Goal: Task Accomplishment & Management: Use online tool/utility

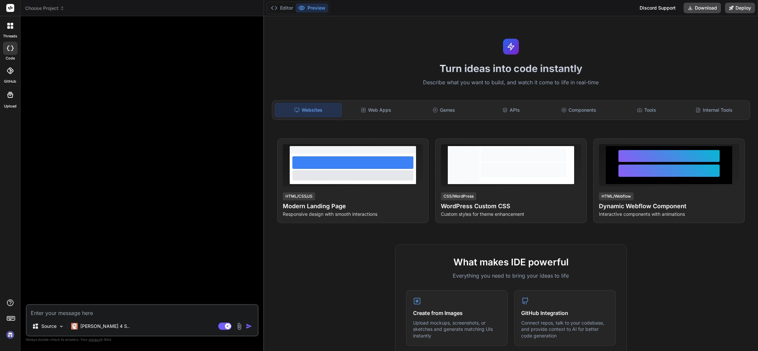
click at [63, 5] on span "Choose Project" at bounding box center [44, 8] width 39 height 7
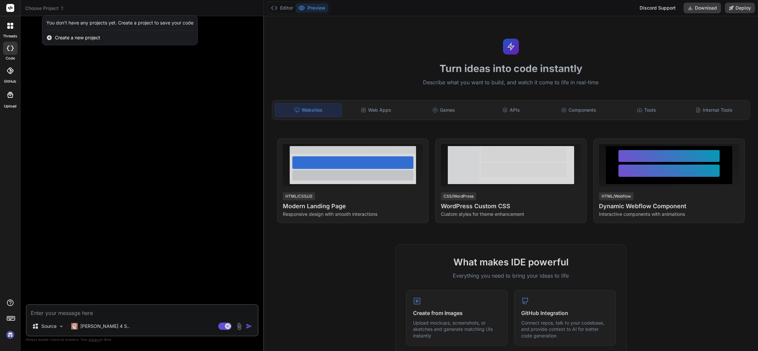
click at [62, 6] on div at bounding box center [379, 175] width 758 height 351
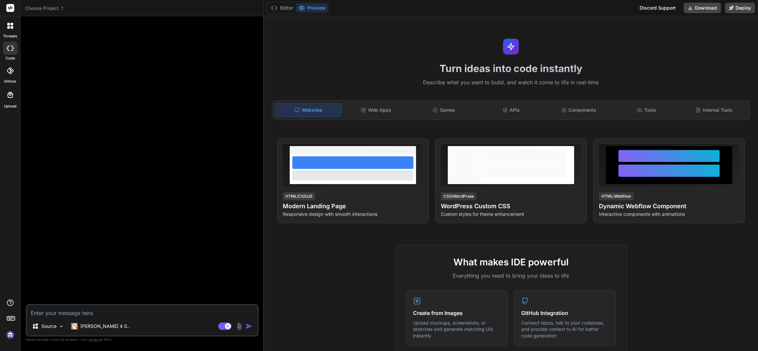
click at [62, 7] on icon at bounding box center [62, 7] width 2 height 1
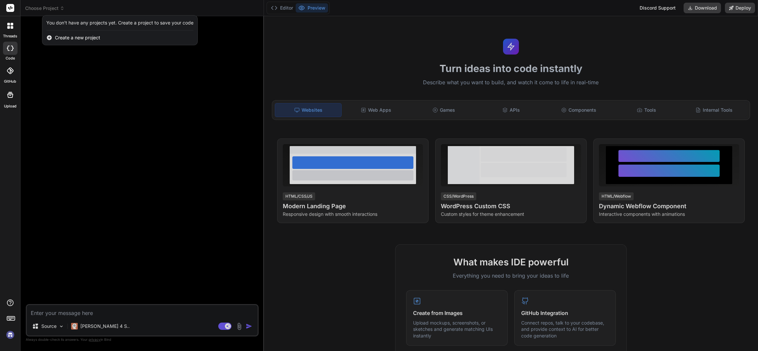
click at [141, 208] on div at bounding box center [379, 175] width 758 height 351
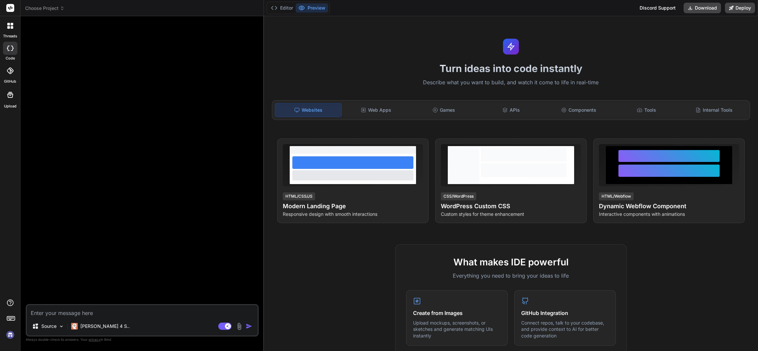
click at [11, 335] on img at bounding box center [10, 334] width 11 height 11
click at [62, 6] on icon at bounding box center [62, 8] width 5 height 5
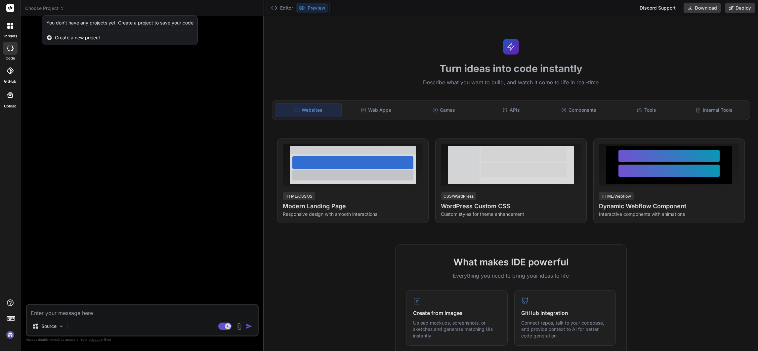
click at [12, 334] on img at bounding box center [10, 334] width 11 height 11
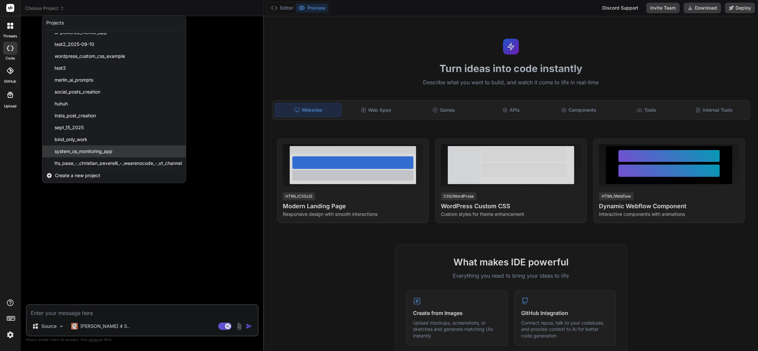
scroll to position [46, 0]
click at [96, 156] on span "tts_page_-_christian_peverelli_-_wearenocode_-_yt_channel" at bounding box center [118, 159] width 127 height 7
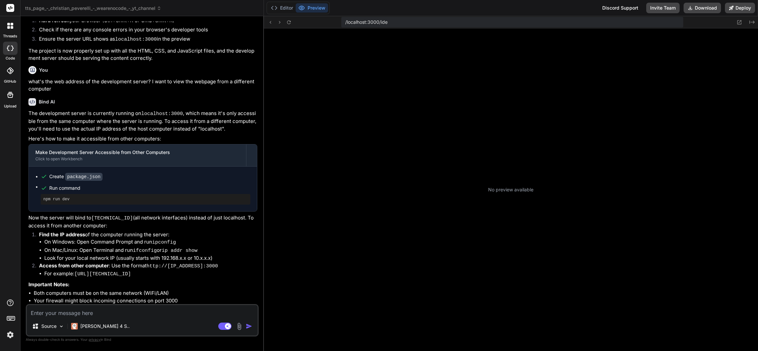
scroll to position [197, 0]
type textarea "x"
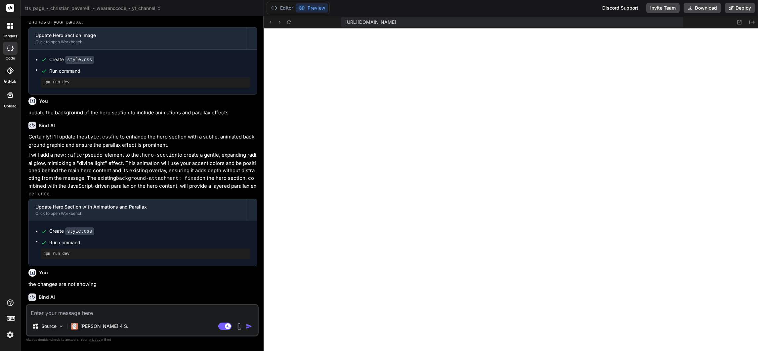
scroll to position [80, 0]
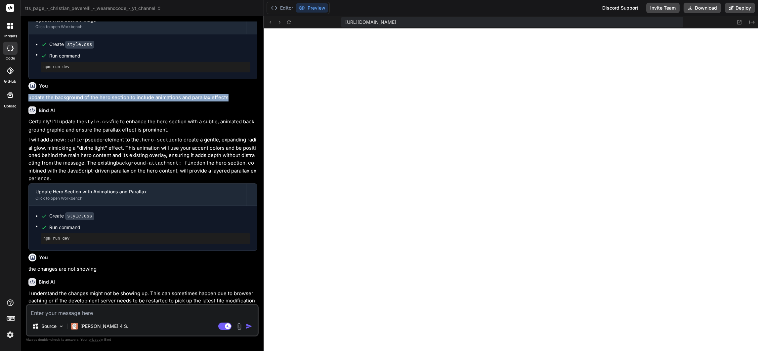
drag, startPoint x: 209, startPoint y: 96, endPoint x: 21, endPoint y: 92, distance: 187.5
click at [21, 92] on div "Bind AI Web Search Created with Pixso. Code Generator You change the image in t…" at bounding box center [141, 183] width 243 height 335
copy p "update the background of the hero section to include animations and parallax ef…"
click at [102, 309] on textarea at bounding box center [142, 311] width 231 height 12
click at [74, 310] on textarea at bounding box center [142, 311] width 231 height 12
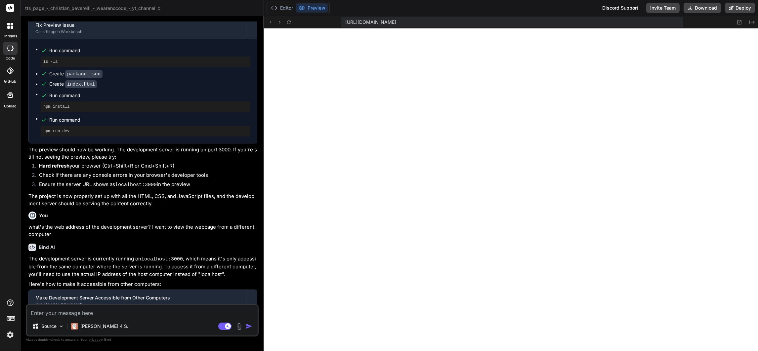
scroll to position [775, 0]
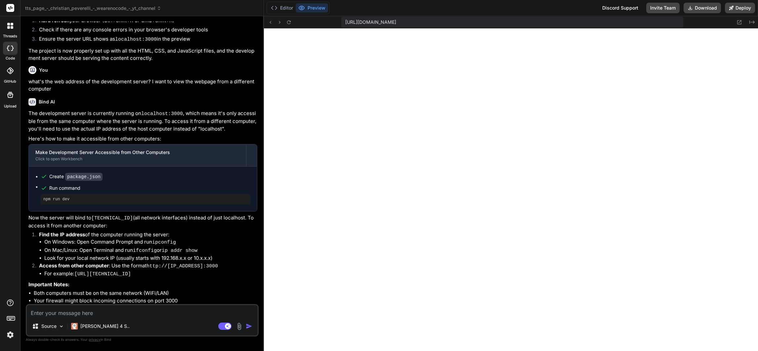
paste textarea "update the background of the hero section to include animations and parallax ef…"
type textarea "update the background of the hero section to include animations and parallax ef…"
type textarea "x"
type textarea "update the background of the hero section to include animations and parallax ef…"
click at [249, 326] on img "button" at bounding box center [249, 326] width 7 height 7
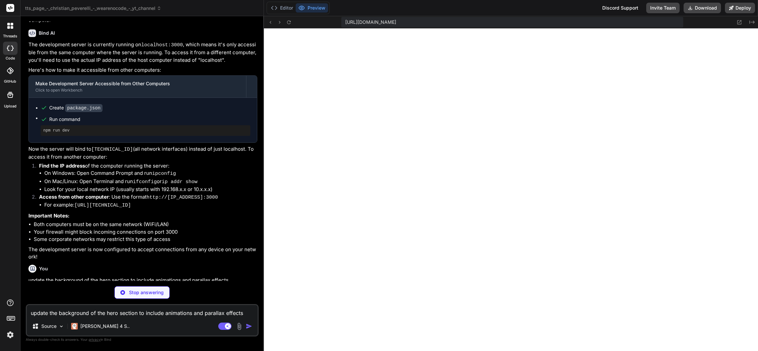
scroll to position [843, 0]
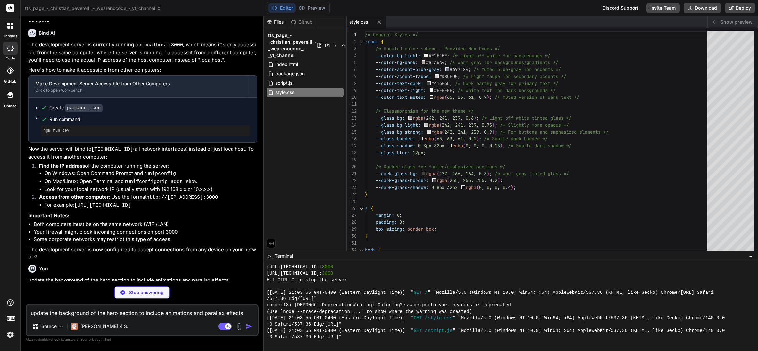
type textarea "x"
type textarea "</body> </html>"
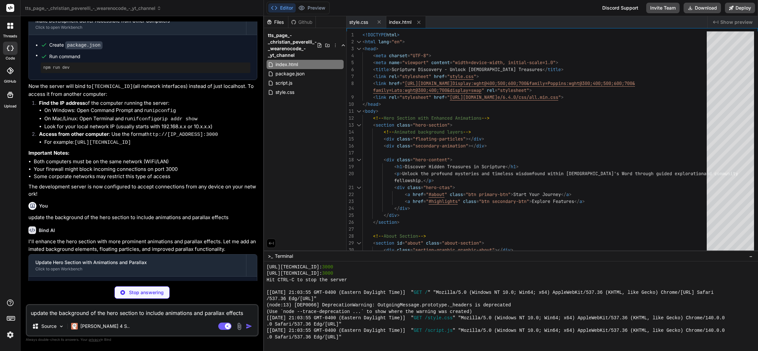
scroll to position [916, 0]
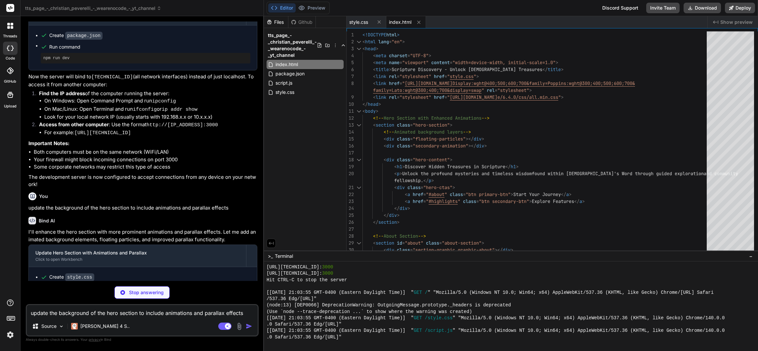
type textarea "x"
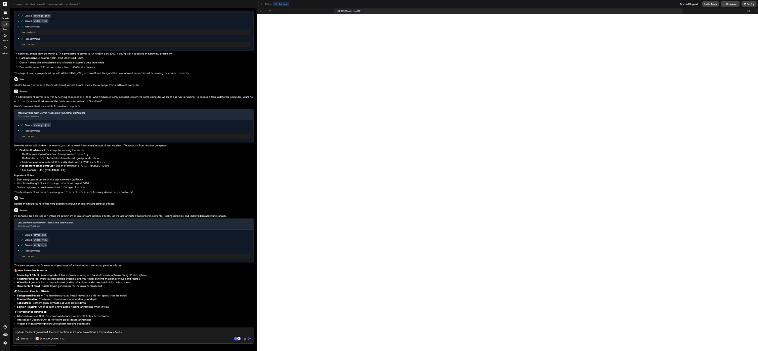
scroll to position [438, 0]
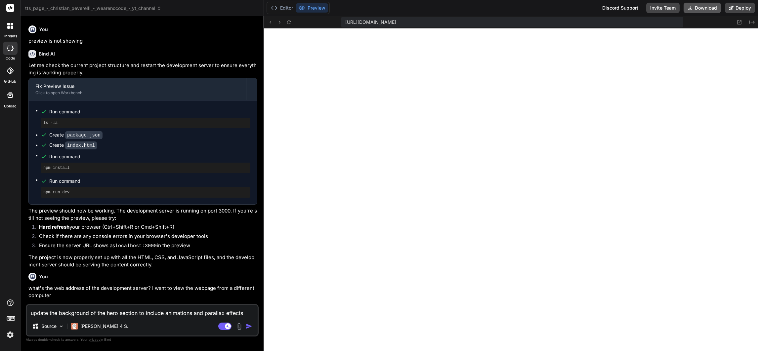
click at [702, 10] on button "Download" at bounding box center [701, 8] width 37 height 11
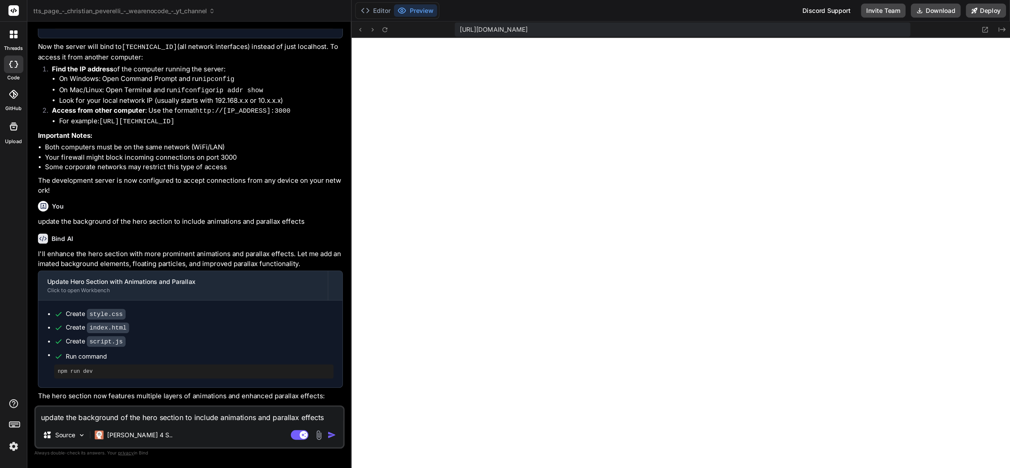
scroll to position [1084, 0]
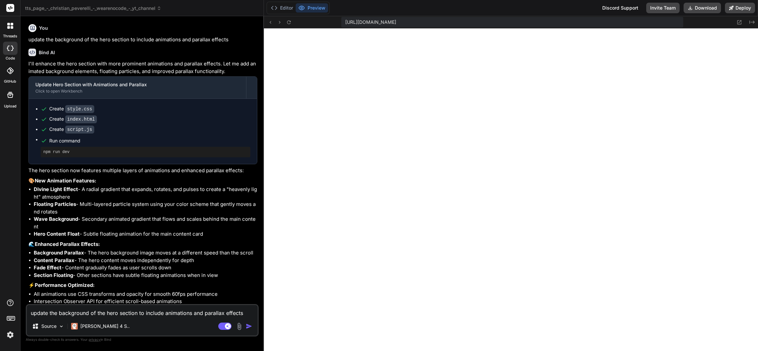
click at [9, 334] on img at bounding box center [10, 334] width 11 height 11
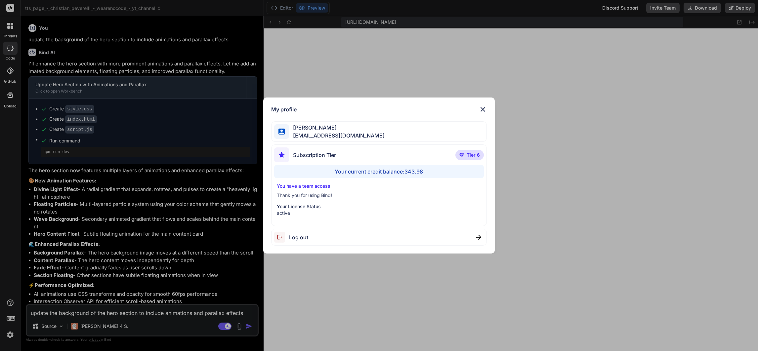
click at [10, 334] on div "My profile Charles Woodruff cwoodruff@gmail.com Subscription Tier Tier 6 Your c…" at bounding box center [379, 175] width 758 height 351
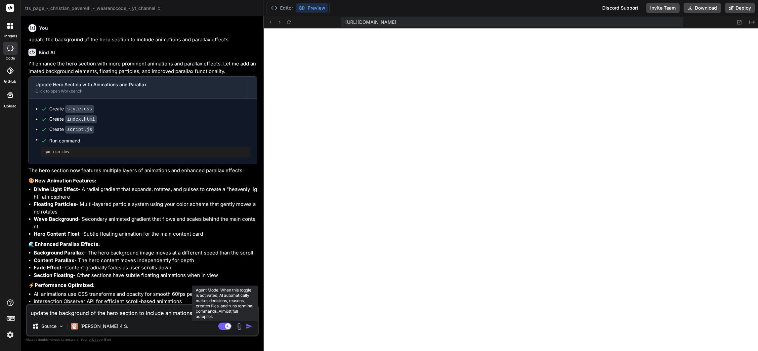
click at [222, 324] on rect at bounding box center [224, 326] width 13 height 7
click at [9, 333] on img at bounding box center [10, 334] width 11 height 11
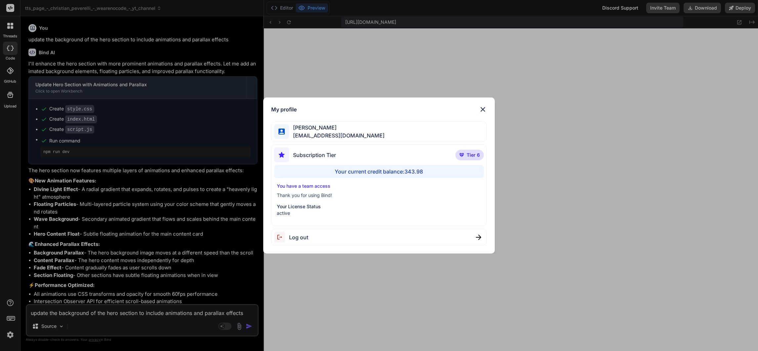
click at [481, 109] on img at bounding box center [483, 109] width 8 height 8
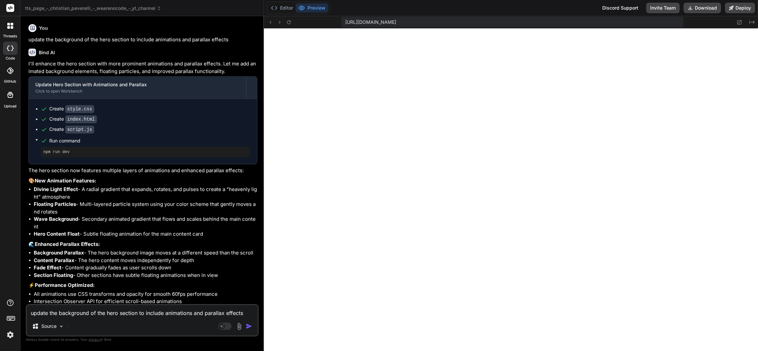
click at [10, 25] on icon at bounding box center [10, 26] width 6 height 6
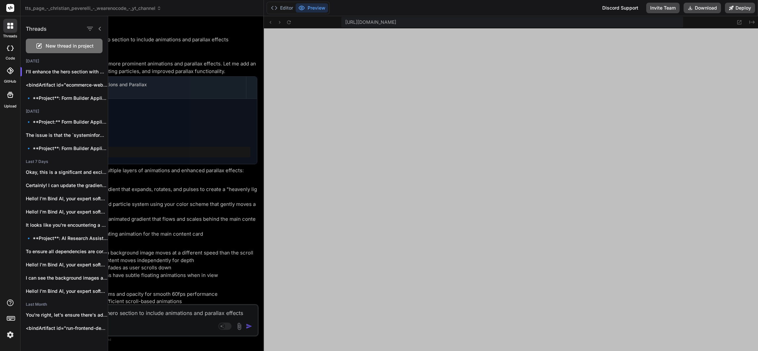
click at [10, 26] on icon at bounding box center [10, 26] width 6 height 6
click at [488, 62] on div at bounding box center [433, 183] width 650 height 335
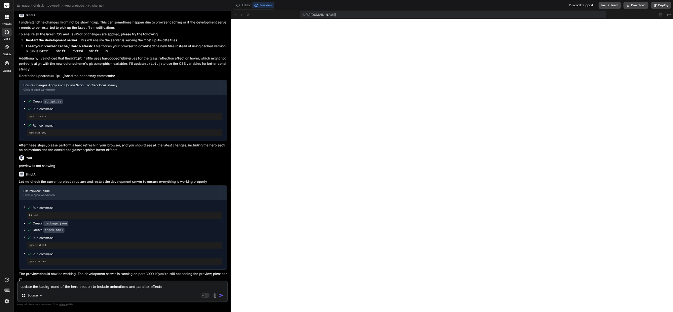
scroll to position [507, 0]
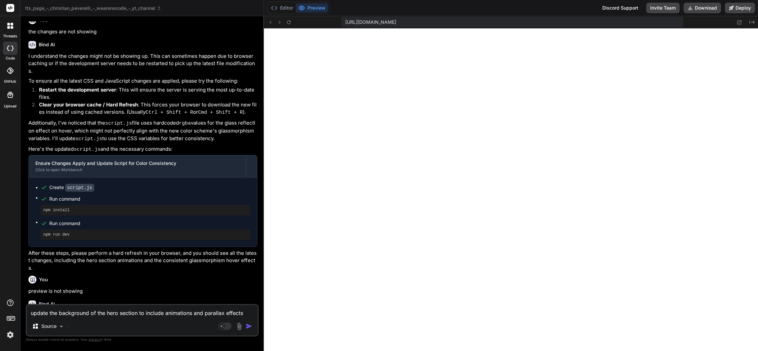
type textarea "x"
type textarea "}); });"
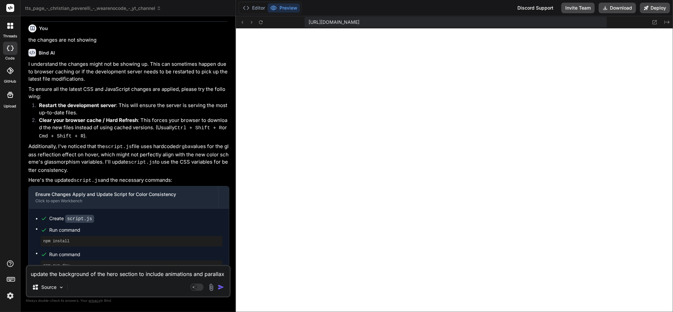
type textarea "x"
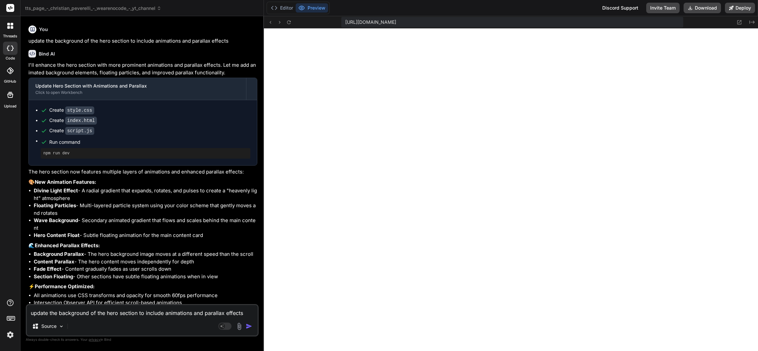
scroll to position [1084, 0]
click at [63, 311] on textarea "update the background of the hero section to include animations and parallax ef…" at bounding box center [142, 311] width 231 height 12
type textarea "a"
type textarea "x"
type textarea "ad"
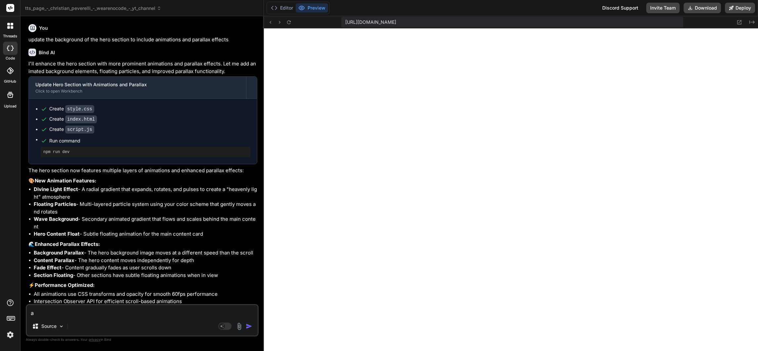
type textarea "x"
type textarea "add"
type textarea "x"
type textarea "add"
type textarea "x"
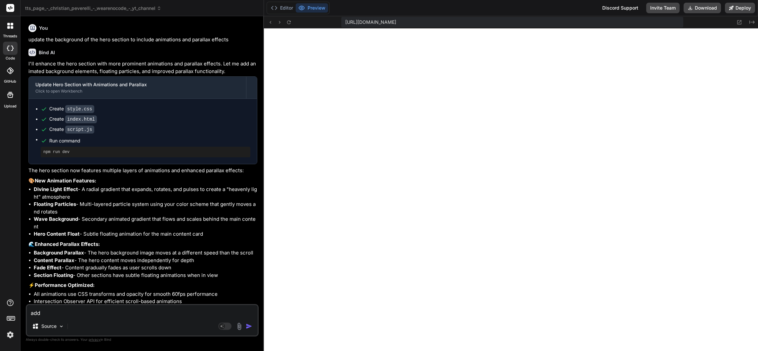
type textarea "add t"
type textarea "x"
type textarea "add the"
type textarea "x"
type textarea "add the"
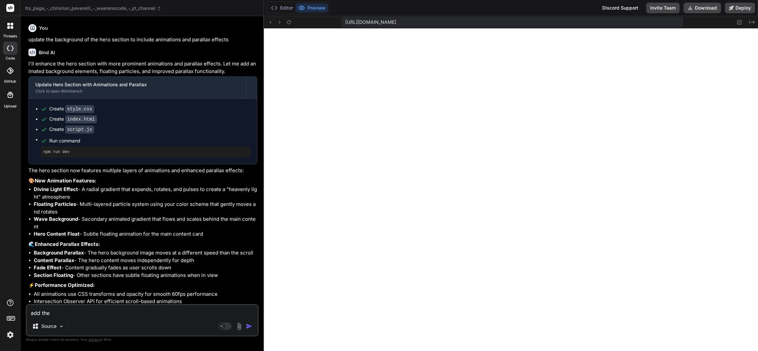
type textarea "x"
type textarea "add the s"
type textarea "x"
type textarea "add the sa"
type textarea "x"
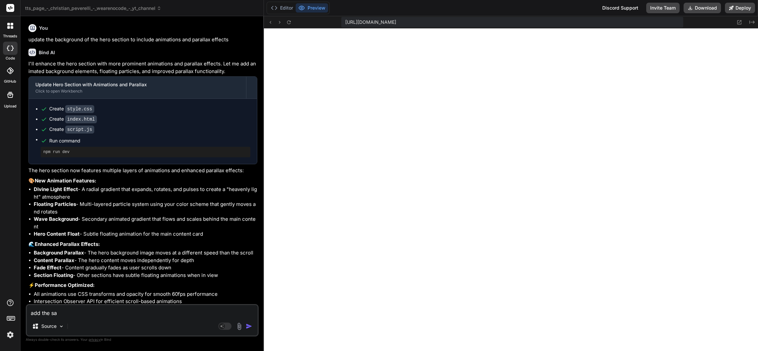
type textarea "add the sam"
type textarea "x"
type textarea "add the same"
type textarea "x"
type textarea "add the same"
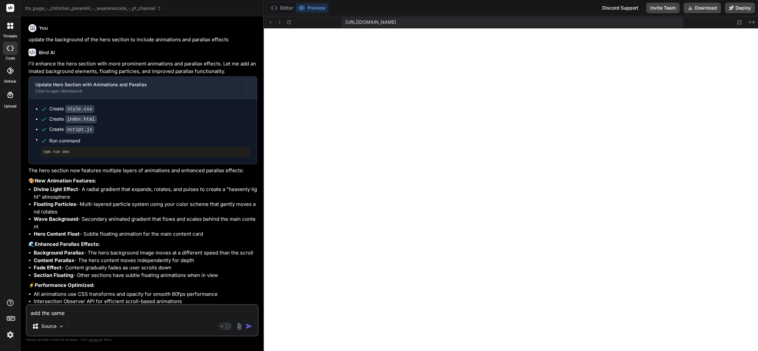
type textarea "x"
type textarea "add the same p"
type textarea "x"
type textarea "add the same pa"
type textarea "x"
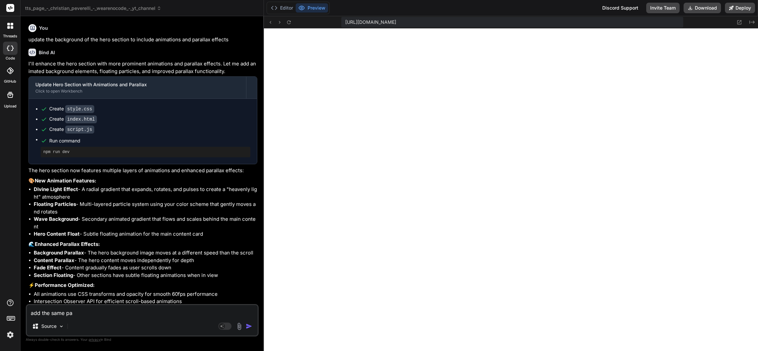
type textarea "add the same par"
type textarea "x"
type textarea "add the same para"
type textarea "x"
type textarea "add the same paral"
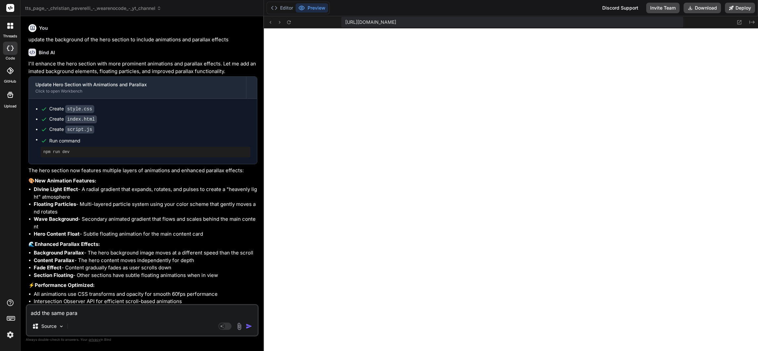
type textarea "x"
type textarea "add the same para"
type textarea "x"
type textarea "add the same par"
type textarea "x"
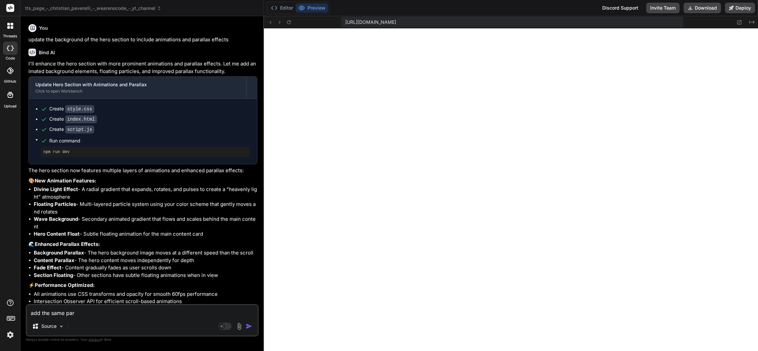
type textarea "add the same pa"
type textarea "x"
type textarea "add the same p"
type textarea "x"
type textarea "add the same"
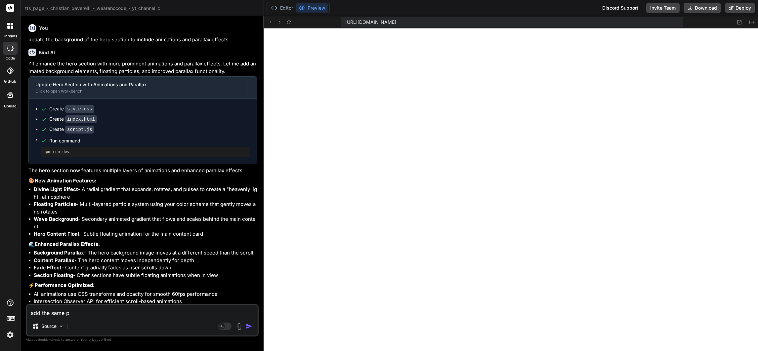
type textarea "x"
type textarea "add the same e"
type textarea "x"
type textarea "add the same ef"
type textarea "x"
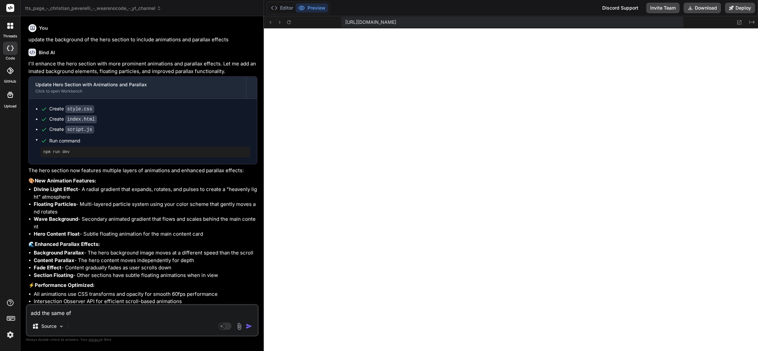
type textarea "add the same eff"
type textarea "x"
type textarea "add the same effe"
type textarea "x"
type textarea "add the same effec"
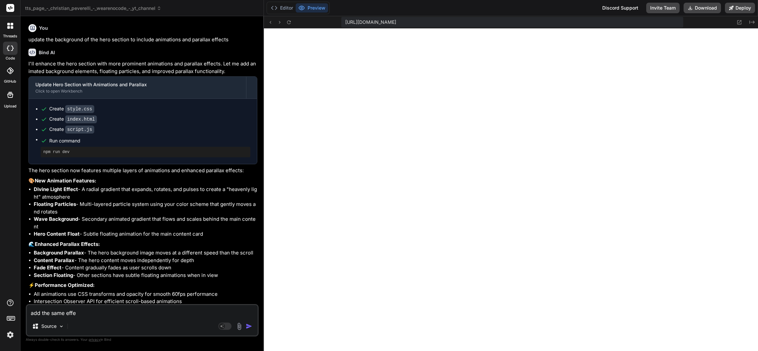
type textarea "x"
type textarea "add the same effect"
type textarea "x"
type textarea "add the same effects"
type textarea "x"
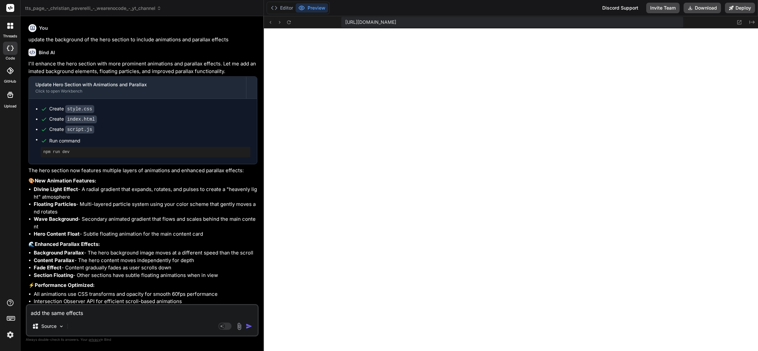
type textarea "add the same effects"
type textarea "x"
type textarea "add the same effects t"
type textarea "x"
type textarea "add the same effects to"
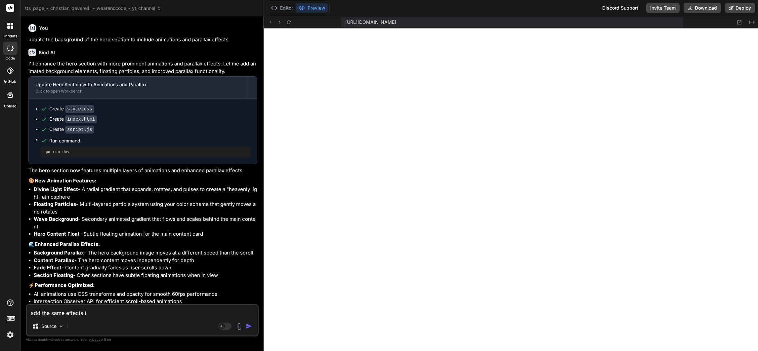
type textarea "x"
type textarea "add the same effects to"
type textarea "x"
type textarea "add the same effects to t"
type textarea "x"
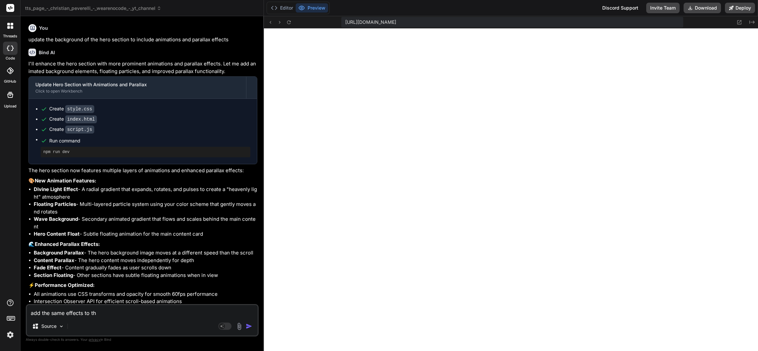
type textarea "add the same effects to the"
type textarea "x"
type textarea "add the same effects to the"
type textarea "x"
type textarea "add the same effects to the f"
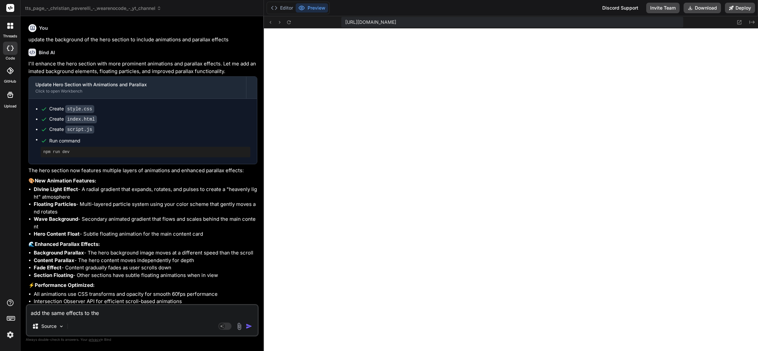
type textarea "x"
type textarea "add the same effects to the fo"
type textarea "x"
type textarea "add the same effects to the foo"
type textarea "x"
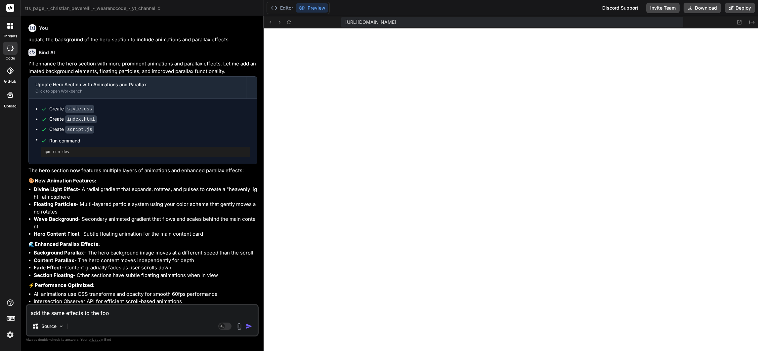
type textarea "add the same effects to the foot"
type textarea "x"
type textarea "add the same effects to the foote"
type textarea "x"
type textarea "add the same effects to the footer"
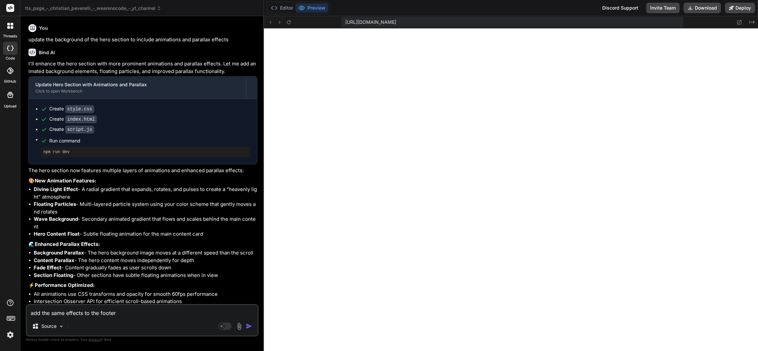
type textarea "x"
type textarea "add the same effects to the footer"
type textarea "x"
type textarea "add the same effects to the footer s"
type textarea "x"
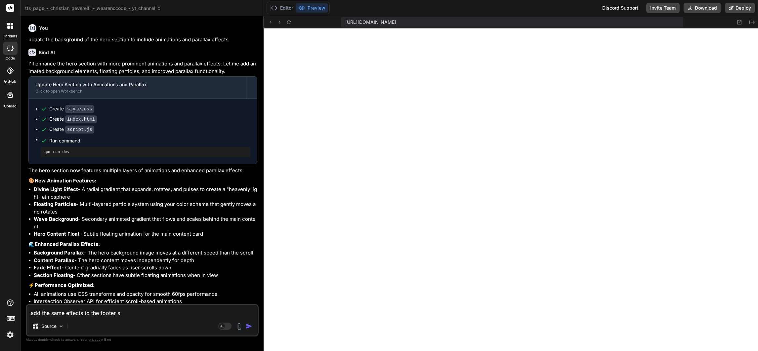
type textarea "add the same effects to the footer se"
type textarea "x"
type textarea "add the same effects to the footer sec"
type textarea "x"
type textarea "add the same effects to the footer sect"
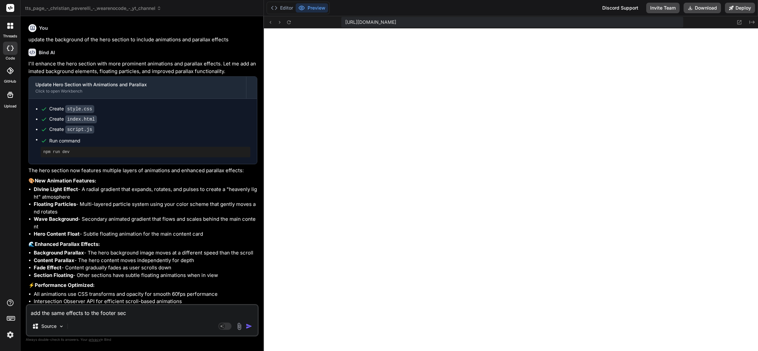
type textarea "x"
type textarea "add the same effects to the footer secti"
type textarea "x"
type textarea "add the same effects to the footer sectio"
type textarea "x"
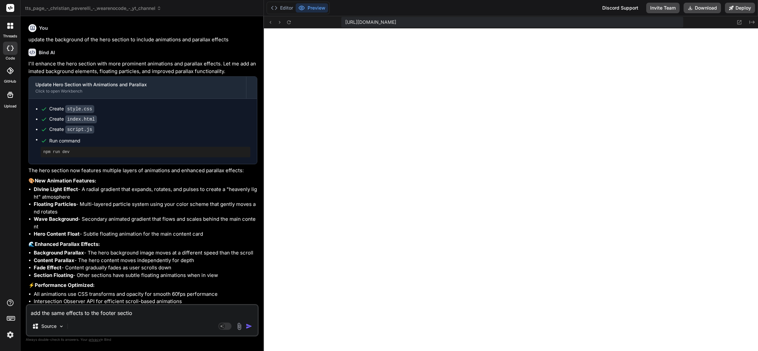
type textarea "add the same effects to the footer section"
type textarea "x"
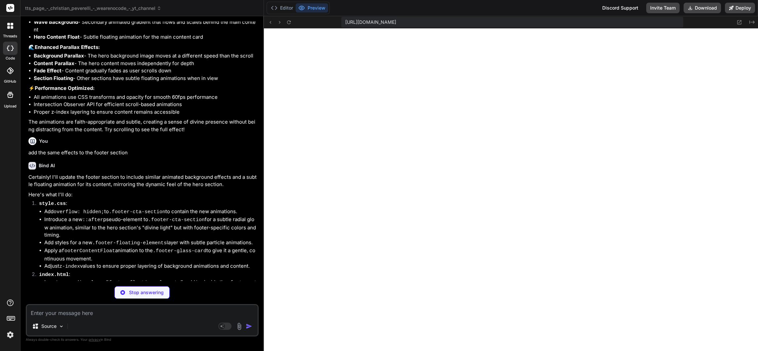
scroll to position [1349, 0]
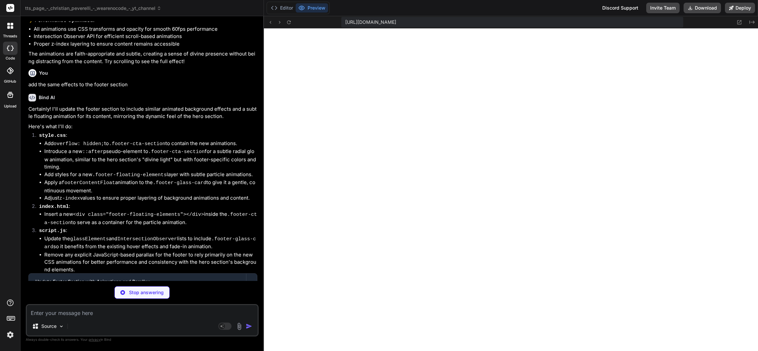
type textarea "x"
type textarea "}"
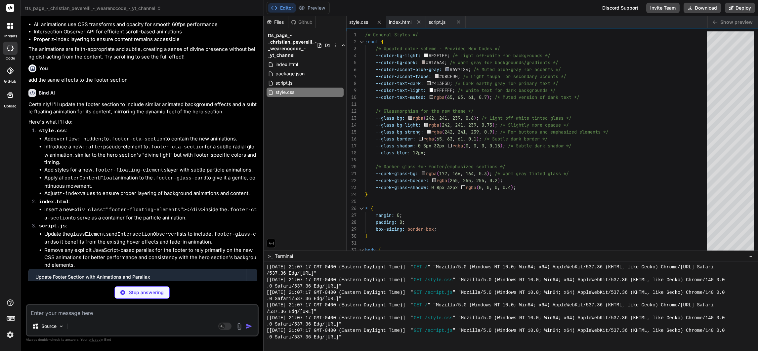
scroll to position [1359, 0]
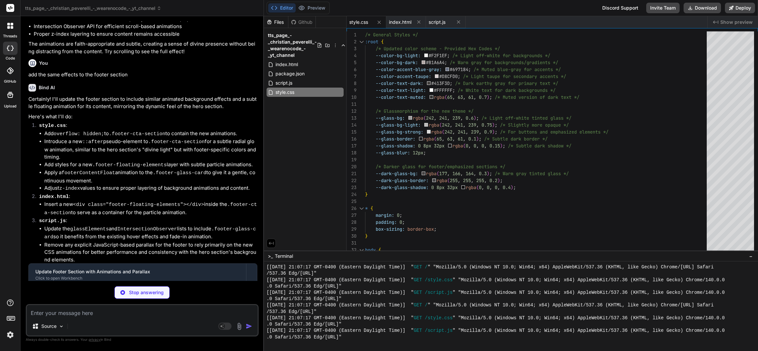
type textarea "x"
type textarea "<script src="script.js"></script> </body> </html>"
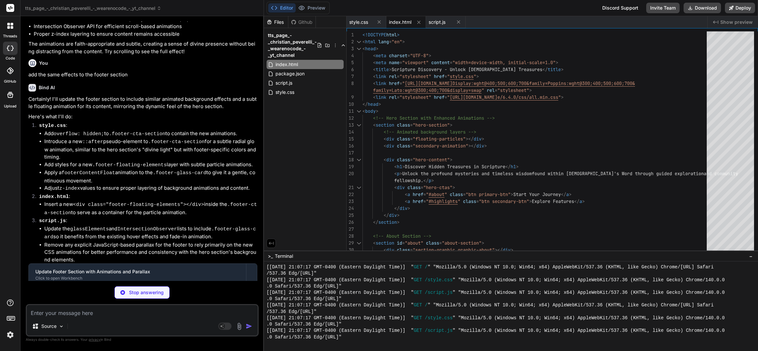
type textarea "x"
type textarea "block: 'start' }); } }); }); });"
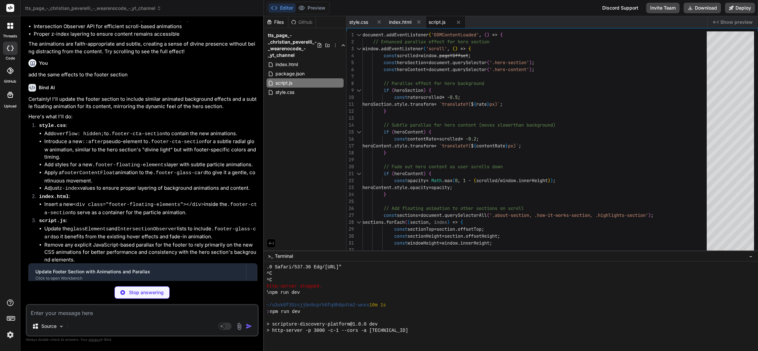
type textarea "x"
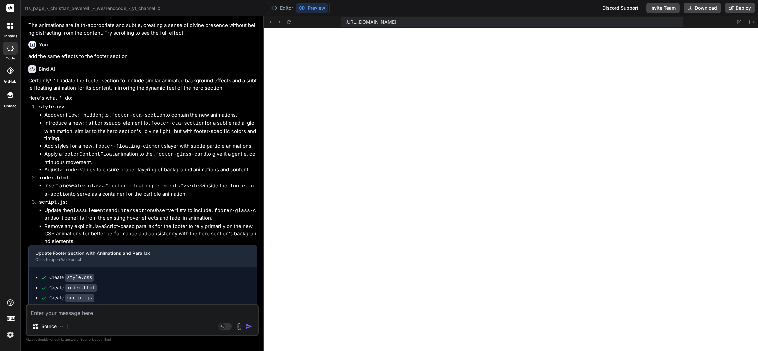
scroll to position [1437, 0]
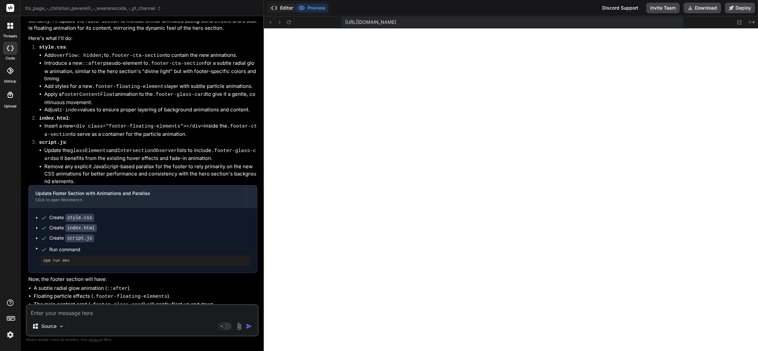
click at [285, 7] on button "Editor" at bounding box center [281, 7] width 27 height 9
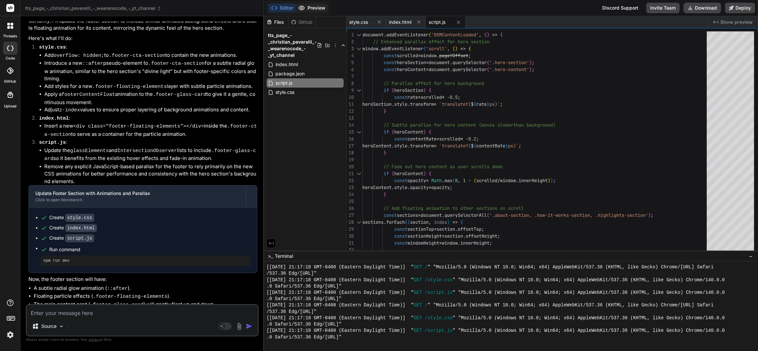
click at [313, 9] on button "Preview" at bounding box center [312, 7] width 32 height 9
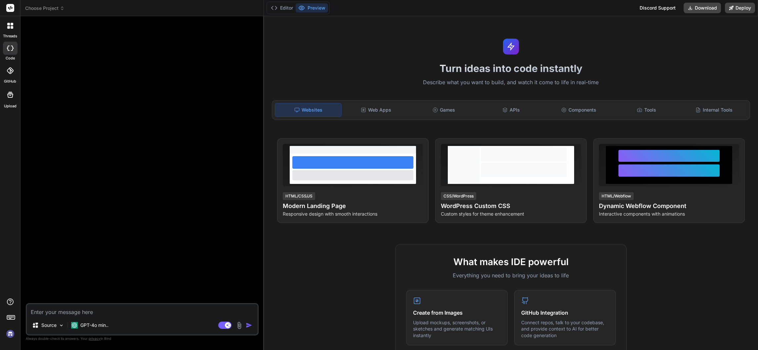
type textarea "x"
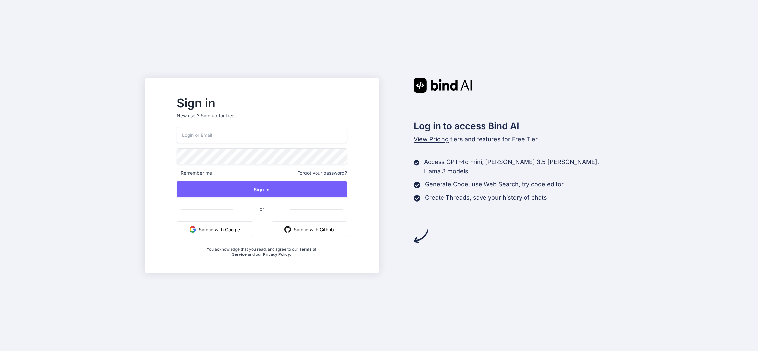
click at [225, 225] on button "Sign in with Google" at bounding box center [215, 230] width 76 height 16
click at [220, 233] on button "Sign in with Google" at bounding box center [215, 230] width 76 height 16
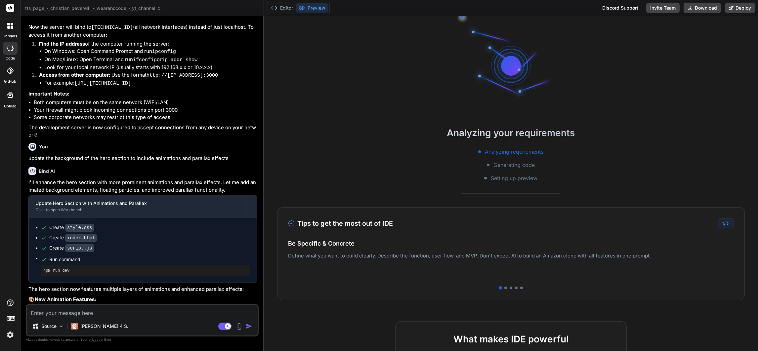
scroll to position [19, 0]
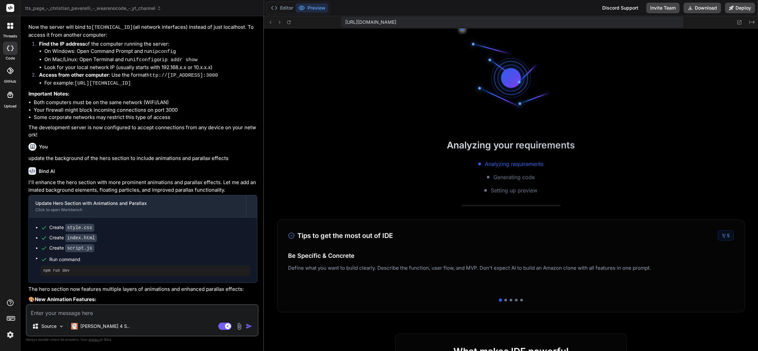
type textarea "x"
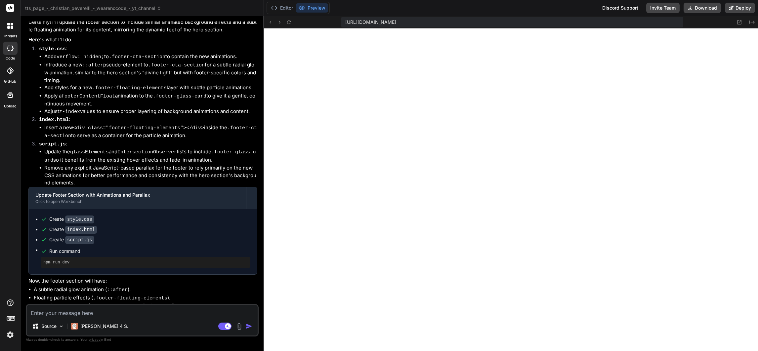
scroll to position [1007, 0]
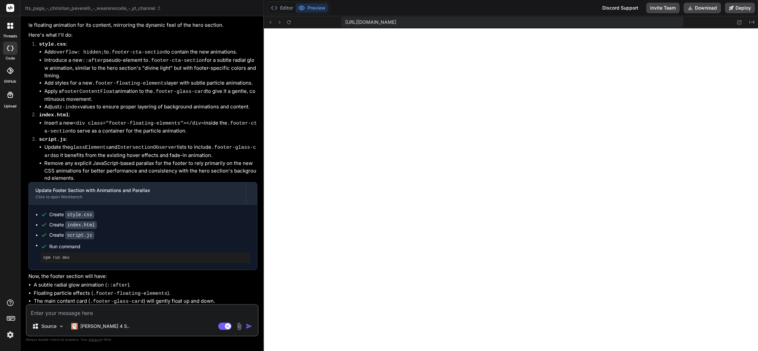
click at [134, 314] on textarea at bounding box center [142, 311] width 231 height 12
type textarea "u"
type textarea "x"
type textarea "up"
type textarea "x"
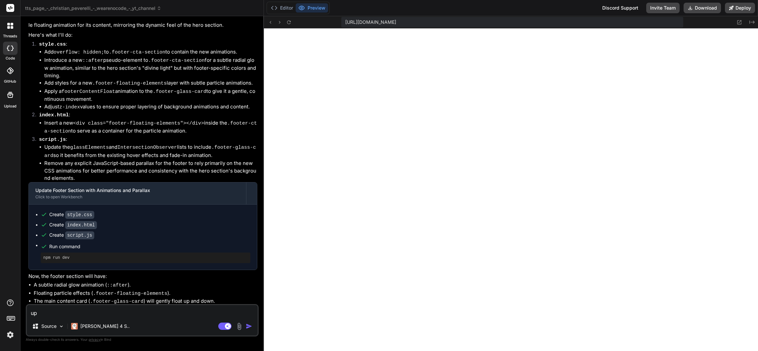
type textarea "upd"
type textarea "x"
type textarea "upda"
type textarea "x"
type textarea "updat"
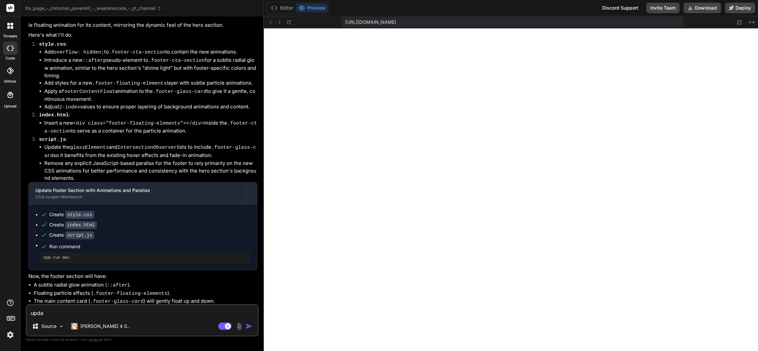
type textarea "x"
type textarea "update"
type textarea "x"
type textarea "update"
type textarea "x"
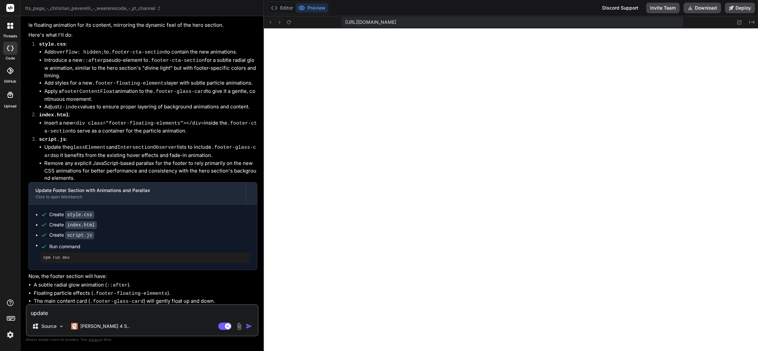
type textarea "update t"
type textarea "x"
type textarea "update th"
type textarea "x"
type textarea "update the"
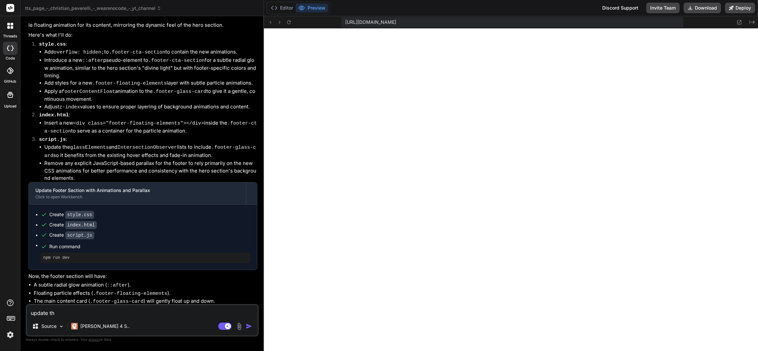
type textarea "x"
type textarea "update the"
type textarea "x"
type textarea "update the i"
type textarea "x"
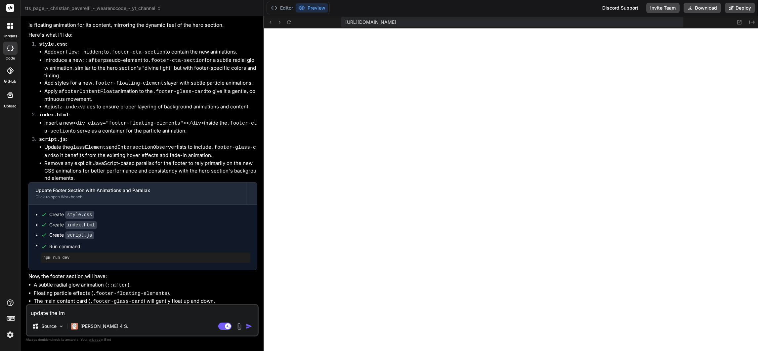
type textarea "update the ima"
type textarea "x"
type textarea "update the imag"
type textarea "x"
type textarea "update the image"
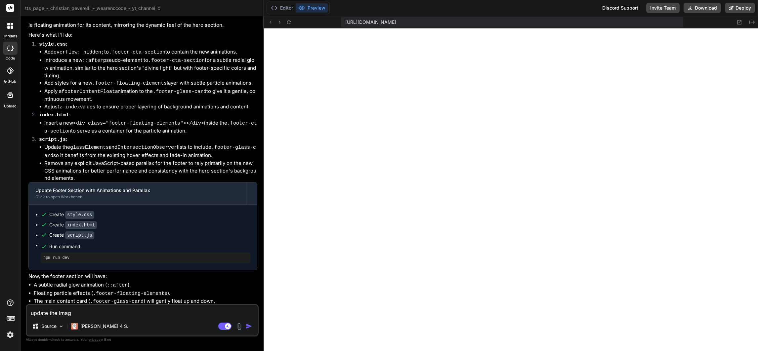
type textarea "x"
type textarea "update the image"
type textarea "x"
type textarea "update the image i"
type textarea "x"
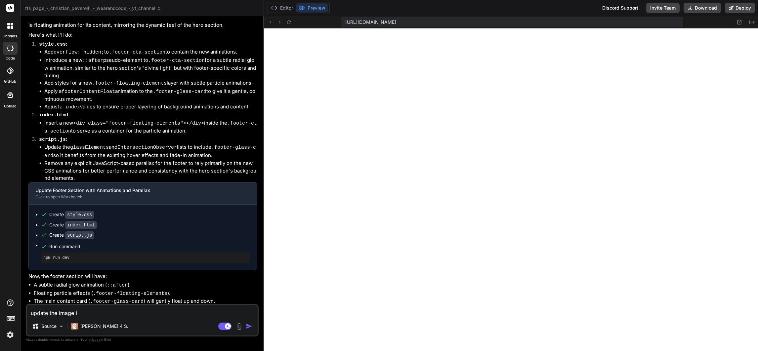
type textarea "update the image in"
type textarea "x"
type textarea "update the image in"
type textarea "x"
type textarea "update the image in t"
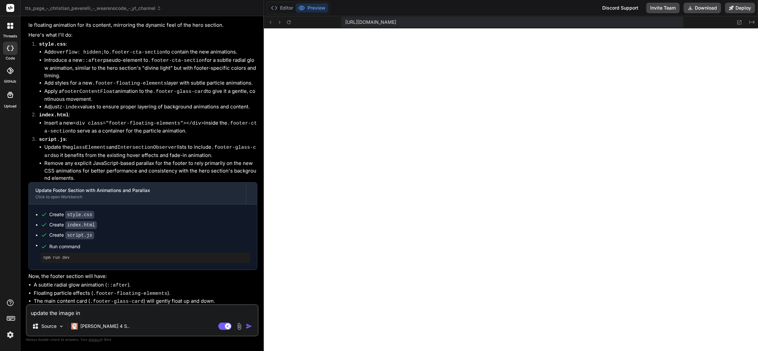
type textarea "x"
type textarea "update the image in th"
type textarea "x"
type textarea "update the image in the"
type textarea "x"
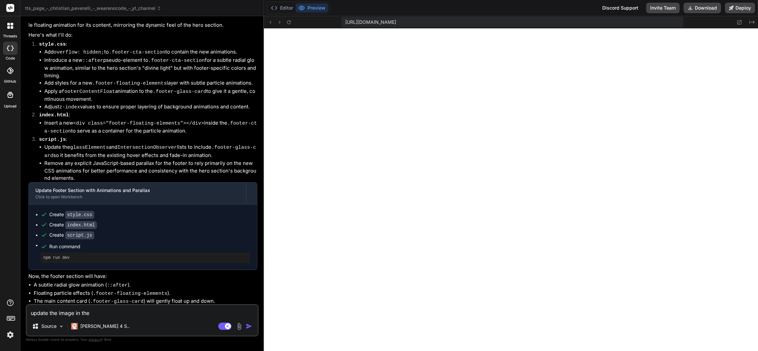
type textarea "update the image in the"
type textarea "x"
type textarea "update the image in the fo"
type textarea "x"
type textarea "update the image in the foo"
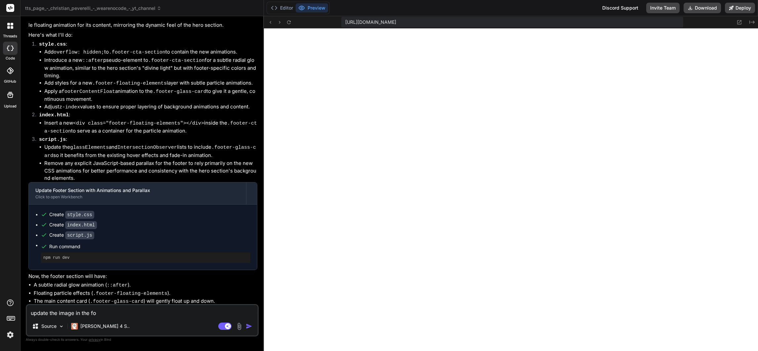
type textarea "x"
type textarea "update the image in the foot"
type textarea "x"
type textarea "update the image in the foote"
type textarea "x"
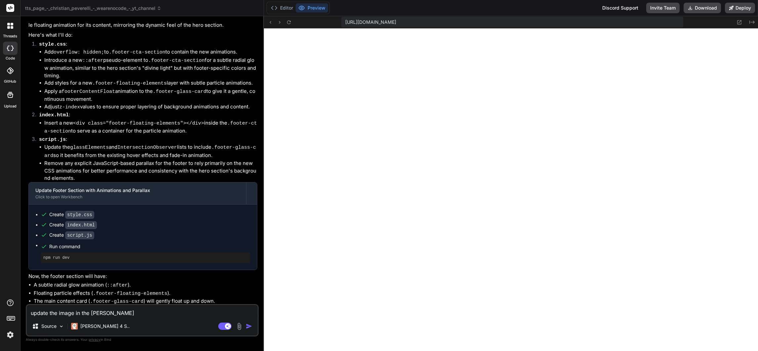
type textarea "update the image in the footer"
type textarea "x"
type textarea "update the image in the footer"
type textarea "x"
type textarea "update the image in the footer tr"
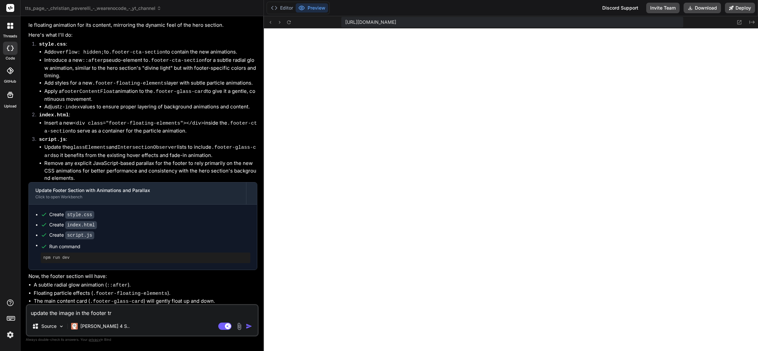
type textarea "x"
type textarea "update the image in the footer tro"
type textarea "x"
type textarea "update the image in the footer tro"
type textarea "x"
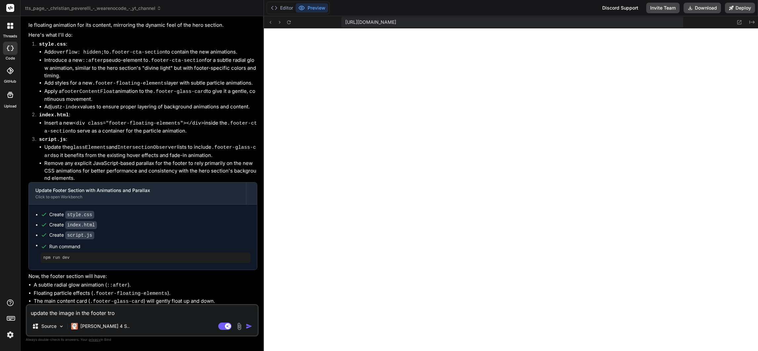
type textarea "update the image in the footer tro"
type textarea "x"
type textarea "update the image in the footer tr"
type textarea "x"
type textarea "update the image in the footer t"
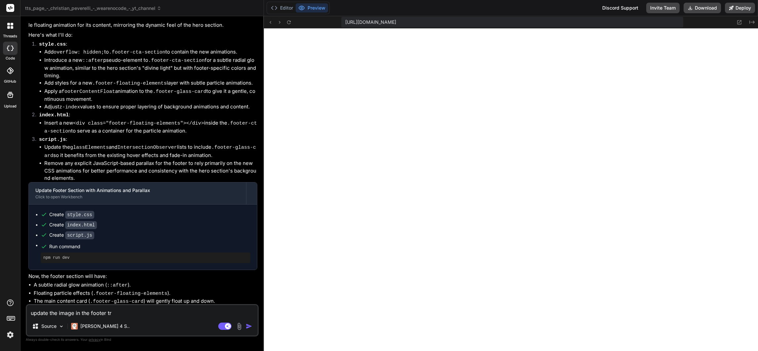
type textarea "x"
type textarea "update the image in the footer to"
type textarea "x"
type textarea "update the image in the footer to"
type textarea "x"
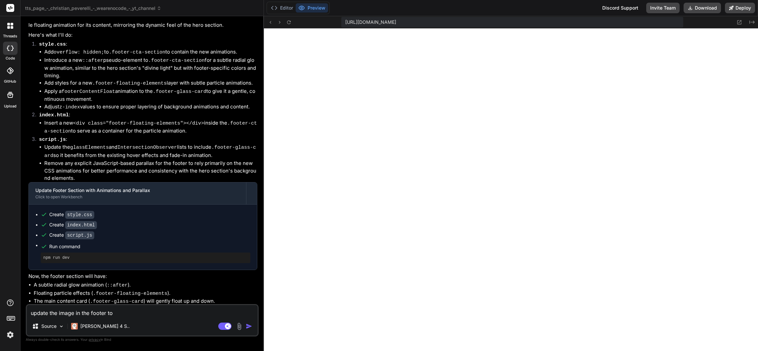
paste textarea "https://cdn.vectorstock.com/i/1000v/41/94/luxury-3d-geometric-brown-pattern-vec…"
type textarea "update the image in the footer to https://cdn.vectorstock.com/i/1000v/41/94/lux…"
type textarea "x"
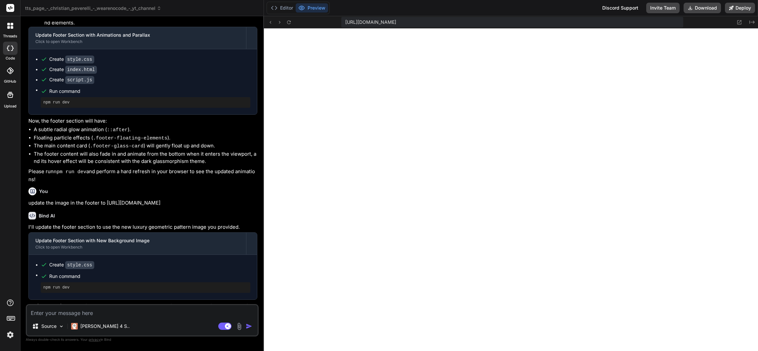
scroll to position [1173, 0]
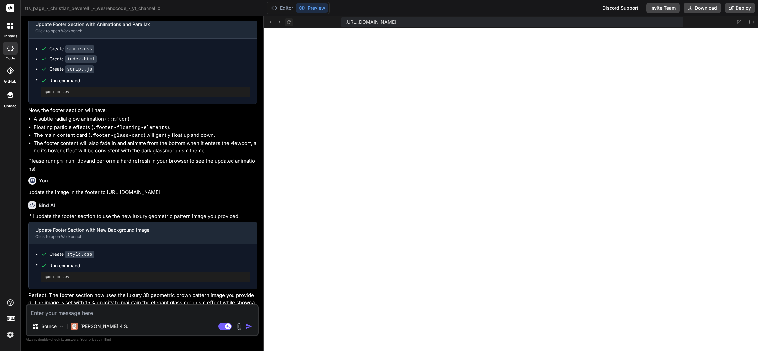
click at [286, 20] on icon at bounding box center [289, 23] width 6 height 6
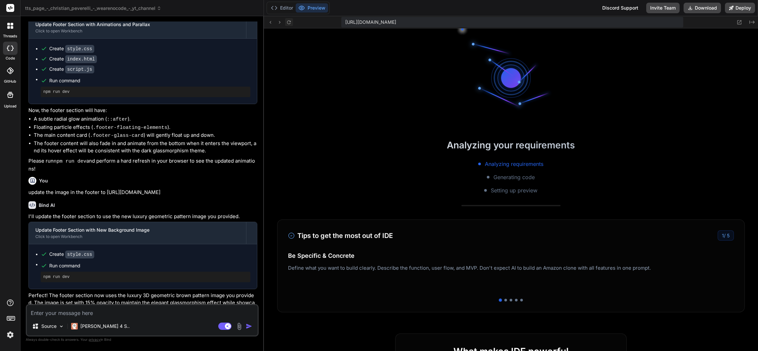
scroll to position [564, 0]
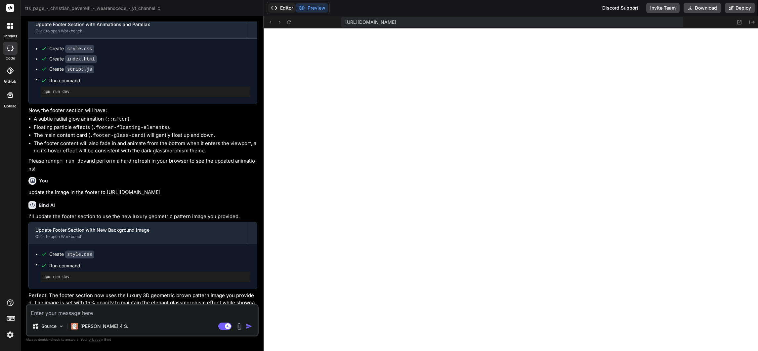
click at [281, 6] on button "Editor" at bounding box center [281, 7] width 27 height 9
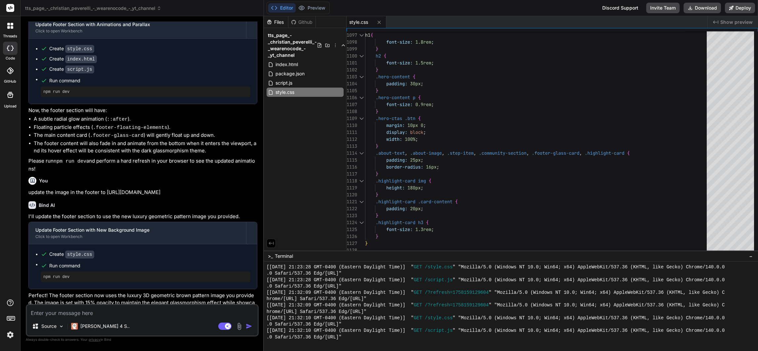
click at [152, 312] on textarea at bounding box center [142, 311] width 231 height 12
click at [222, 324] on rect at bounding box center [224, 326] width 13 height 7
type textarea "x"
click at [144, 312] on textarea at bounding box center [142, 311] width 231 height 12
type textarea "w"
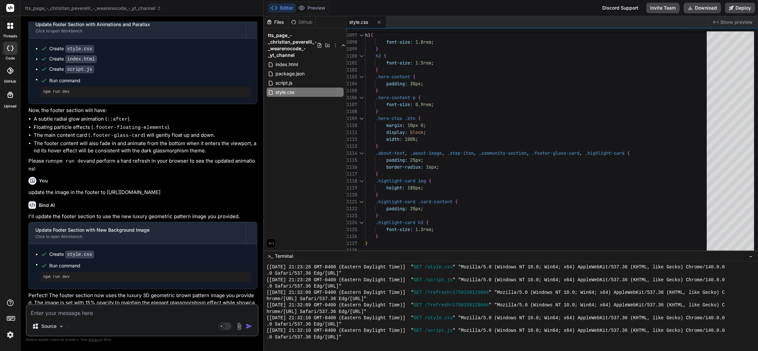
type textarea "x"
type textarea "wh"
type textarea "x"
type textarea "whe"
type textarea "x"
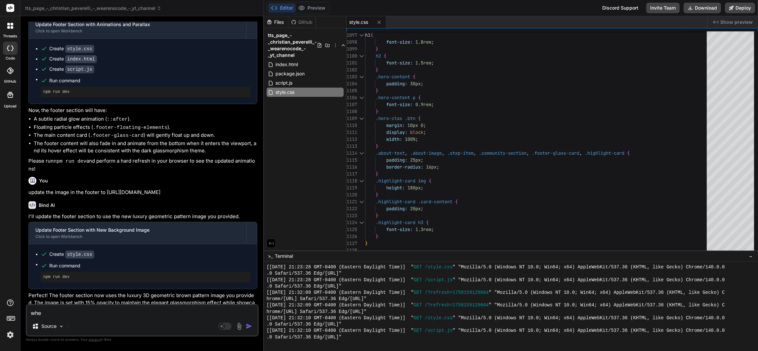
type textarea "wher"
type textarea "x"
type textarea "where"
type textarea "x"
type textarea "where"
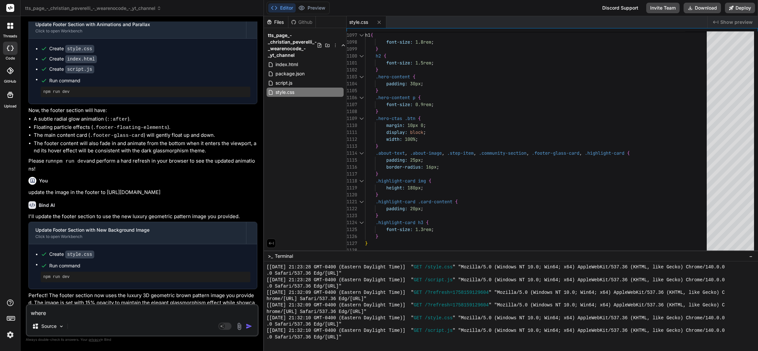
type textarea "x"
type textarea "where a"
type textarea "x"
type textarea "where an"
type textarea "x"
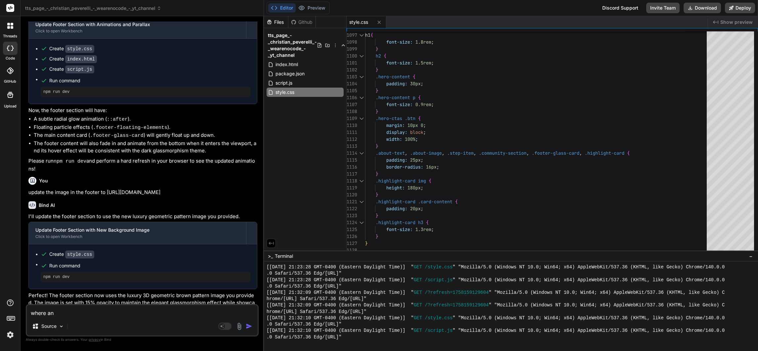
type textarea "where an"
type textarea "x"
type textarea "where an I"
type textarea "x"
type textarea "where an I"
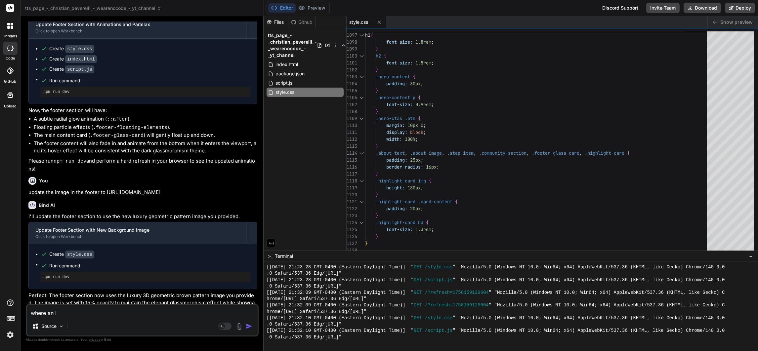
type textarea "x"
type textarea "where an I c"
type textarea "x"
type textarea "where an I ch"
type textarea "x"
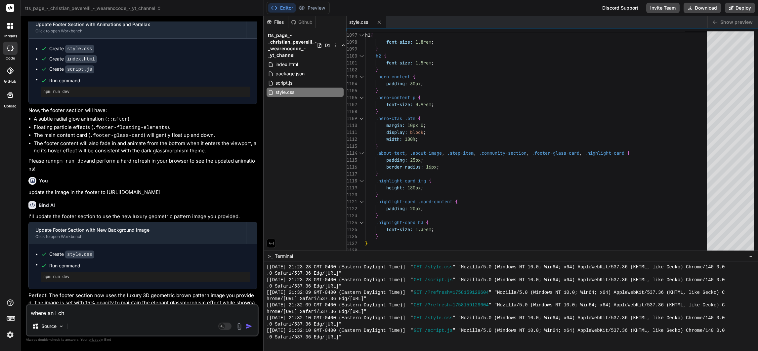
type textarea "where an I cha"
type textarea "x"
type textarea "where an I chan"
type textarea "x"
type textarea "where an I chang"
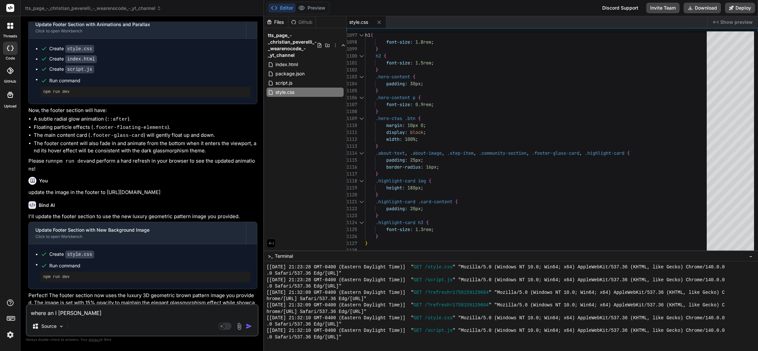
type textarea "x"
type textarea "where an I change"
type textarea "x"
type textarea "where an I change"
type textarea "x"
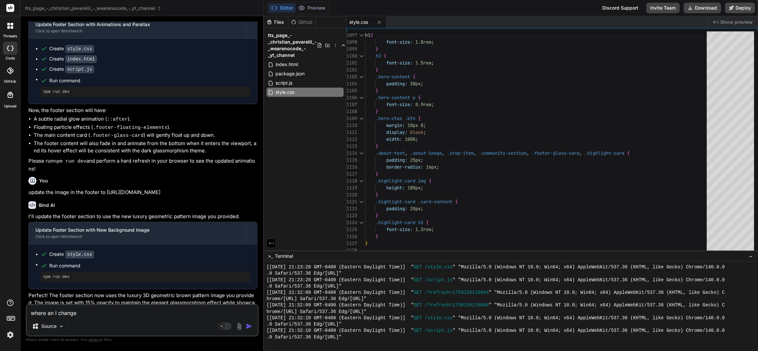
type textarea "where an I change t"
type textarea "x"
type textarea "where an I change th"
type textarea "x"
type textarea "where an I change the"
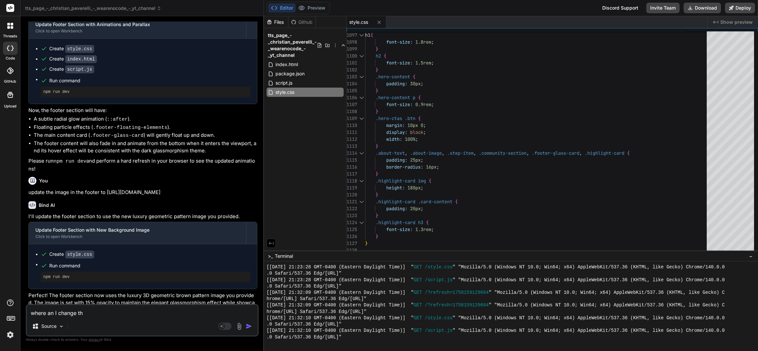
type textarea "x"
type textarea "where an I change the"
type textarea "x"
type textarea "where an I change the o"
type textarea "x"
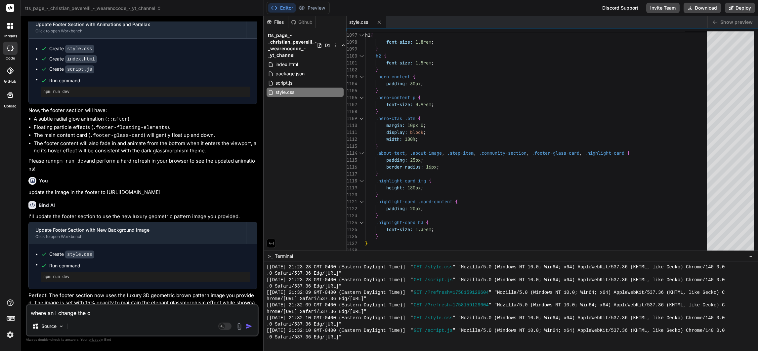
type textarea "where an I change the op"
type textarea "x"
type textarea "where an I change the opa"
type textarea "x"
type textarea "where an I change the opac"
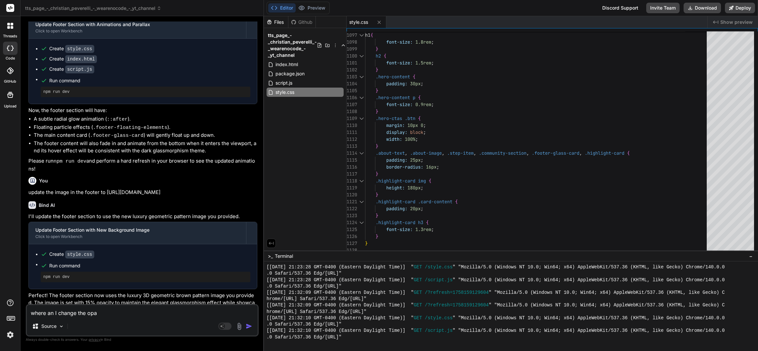
type textarea "x"
type textarea "where an I change the opaci"
type textarea "x"
type textarea "where an I change the opacit"
type textarea "x"
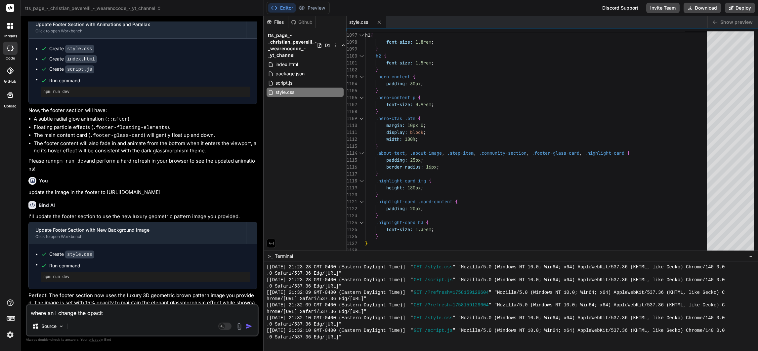
type textarea "where an I change the opacity"
type textarea "x"
type textarea "where an I change the opacity?"
type textarea "x"
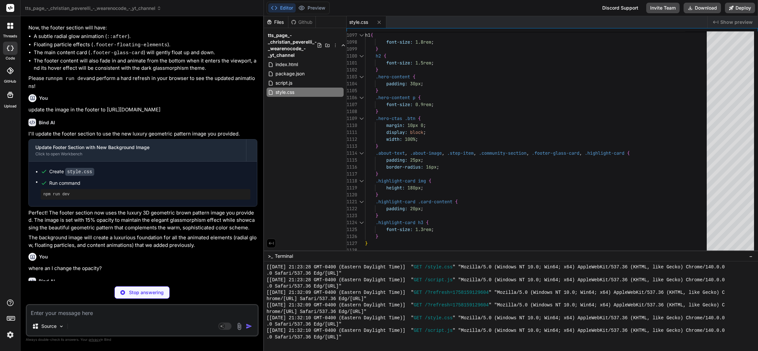
scroll to position [1297, 0]
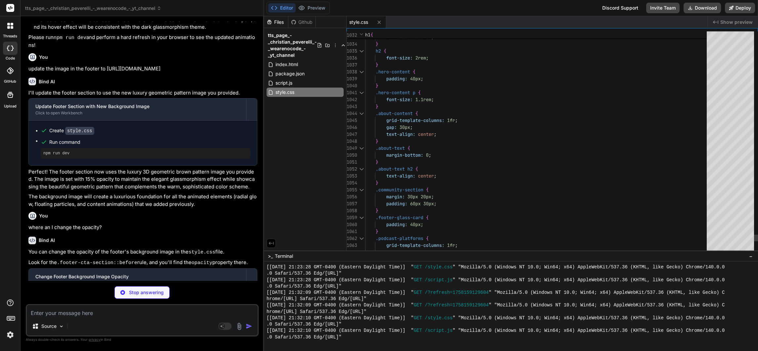
type textarea "x"
type textarea "}"
type textarea "x"
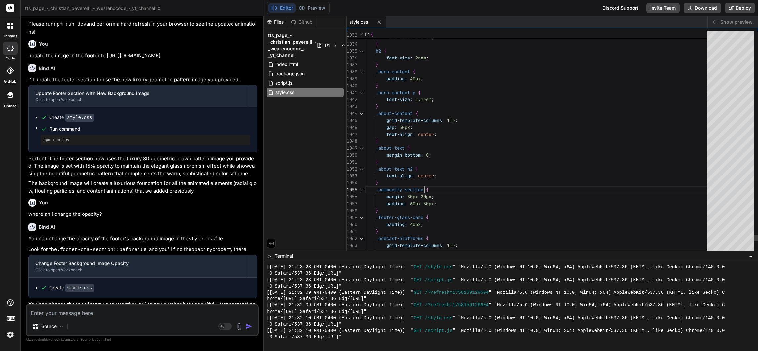
scroll to position [0, 0]
type textarea "padding: 60px 30px; } .footer-glass-card { padding: 40px; } .podcast-platforms …"
type textarea "op"
type textarea "/* Glassmorphism for the new theme */ --glass-bg: rgba(242, 241, 239, 0.6); /* …"
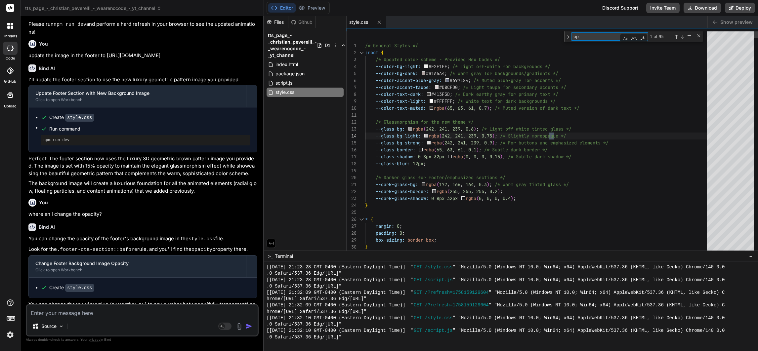
type textarea "opa"
type textarea "fill="rgba(105,113,132,0.15)"/><circle cx="80" cy="80" r="1.5" fill="rgba(216,2…"
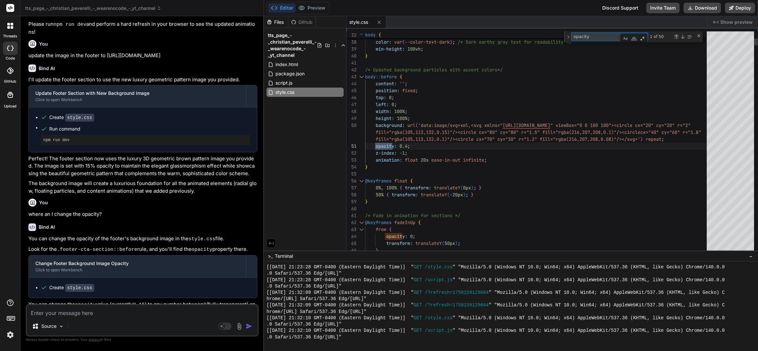
type textarea "opacity"
click at [677, 35] on div "Previous Match (Shift+Enter)" at bounding box center [675, 36] width 5 height 5
type textarea "100% { width: 150%; height: 150%; opacity: 0; } } /* Responsive Design */ @medi…"
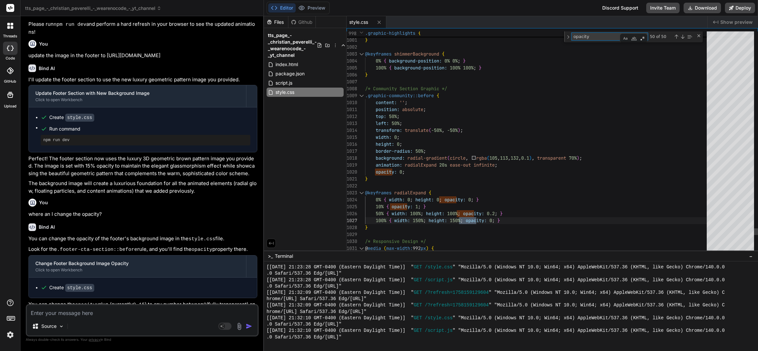
drag, startPoint x: 598, startPoint y: 34, endPoint x: 533, endPoint y: 25, distance: 65.4
click at [533, 25] on div "style.css Created with Pixso. Show preview 1010 1011 1012 1013 1014 1015 1016 1…" at bounding box center [551, 133] width 411 height 234
type textarea "f"
type textarea "padding: 60px 30px; } .footer-glass-card { padding: 40px; } .podcast-platforms …"
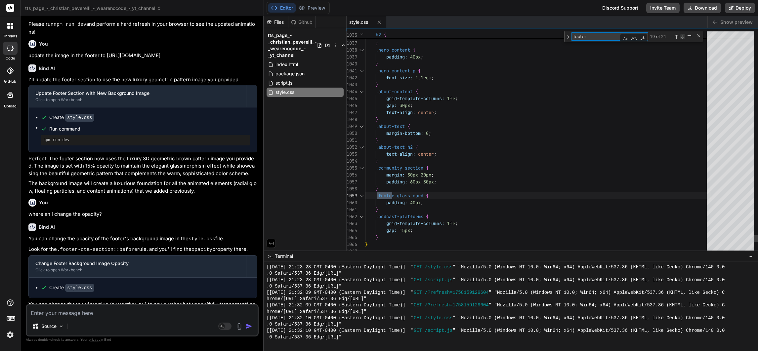
type textarea "footer"
click at [682, 34] on div "Next Match (Enter)" at bounding box center [682, 36] width 5 height 5
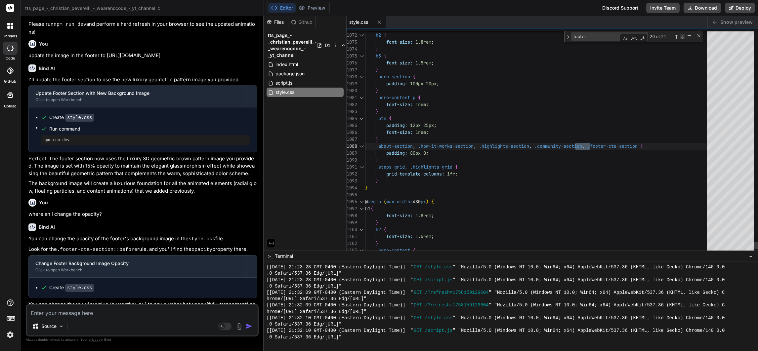
click at [682, 34] on div "Next Match (Enter)" at bounding box center [682, 36] width 5 height 5
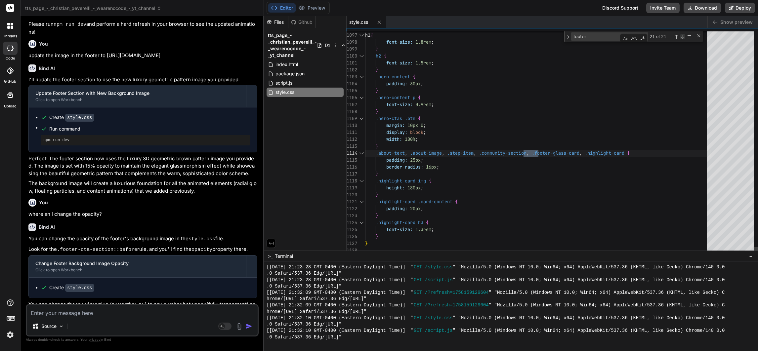
click at [682, 34] on div "Next Match (Enter)" at bounding box center [682, 36] width 5 height 5
type textarea "/* Glassmorphism for the new theme */ --glass-bg: rgba(242, 241, 239, 0.6); /* …"
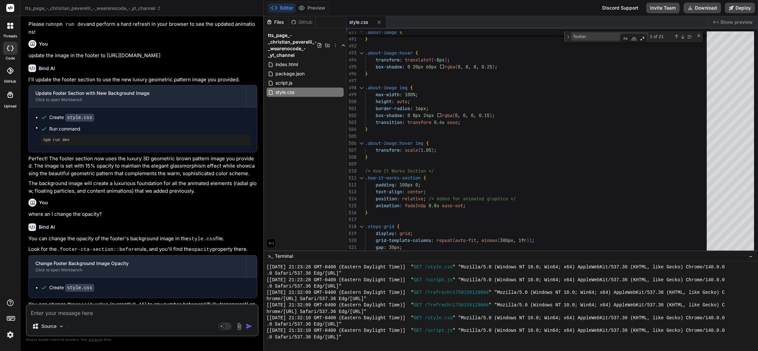
click at [137, 312] on textarea at bounding box center [142, 311] width 231 height 12
drag, startPoint x: 166, startPoint y: 312, endPoint x: 169, endPoint y: 306, distance: 6.8
click at [164, 312] on textarea at bounding box center [142, 311] width 231 height 12
type textarea "w"
type textarea "x"
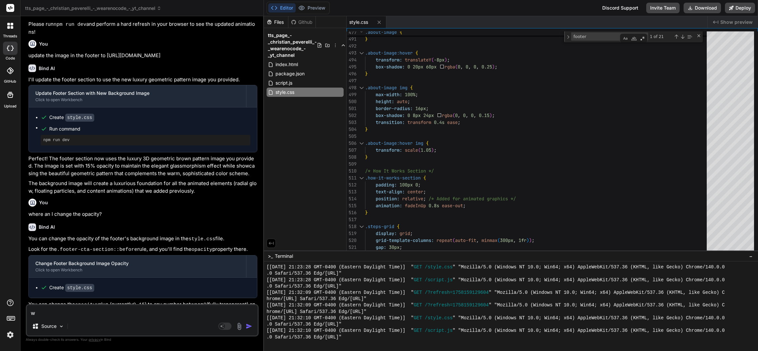
type textarea "wh"
type textarea "x"
type textarea "whi"
type textarea "x"
type textarea "whic"
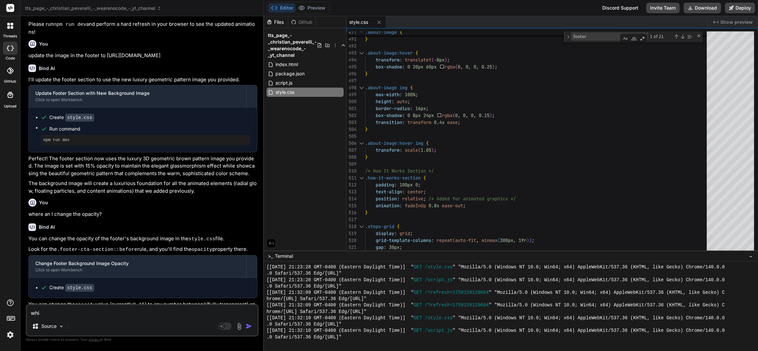
type textarea "x"
type textarea "which"
type textarea "x"
type textarea "which"
type textarea "x"
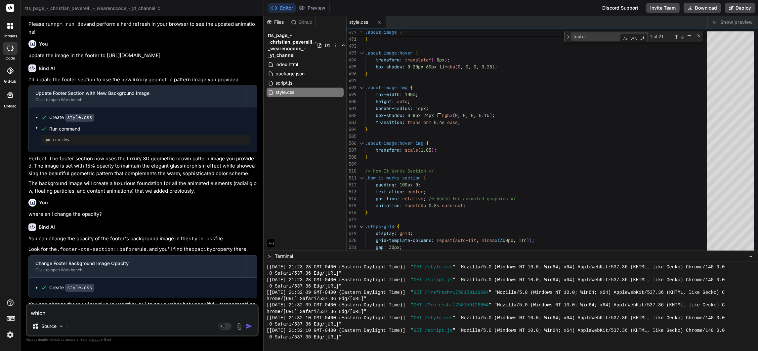
type textarea "which i"
type textarea "x"
type textarea "which in"
type textarea "x"
type textarea "which ine"
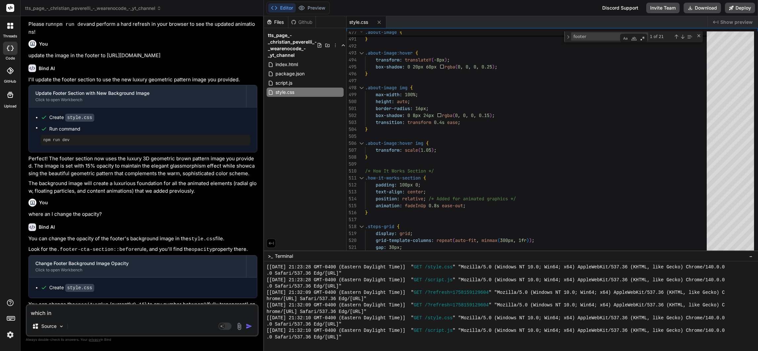
type textarea "x"
type textarea "which ine"
type textarea "x"
type textarea "which ine"
type textarea "x"
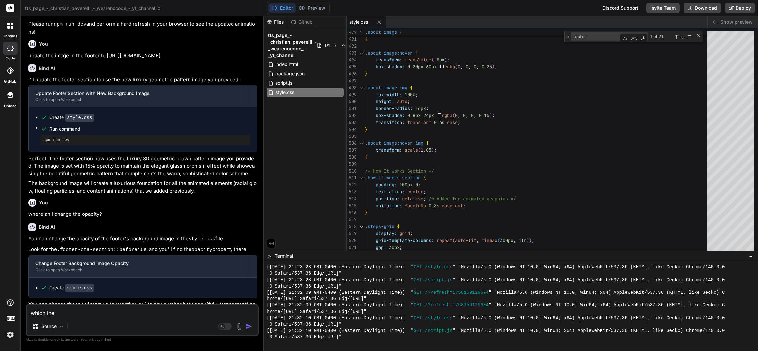
type textarea "which in"
type textarea "x"
type textarea "which i"
type textarea "x"
type textarea "which"
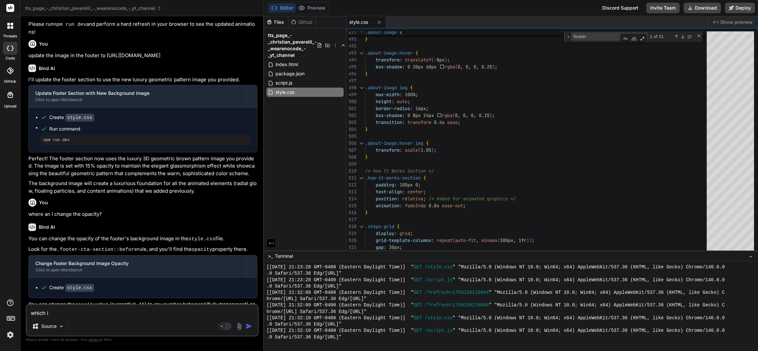
type textarea "x"
type textarea "which l"
type textarea "x"
type textarea "which li"
type textarea "x"
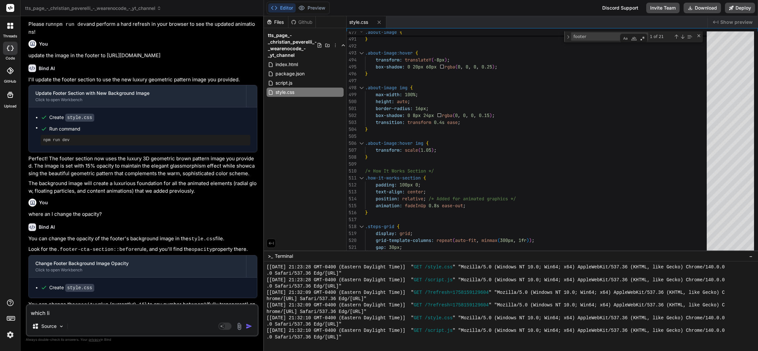
type textarea "which lin"
type textarea "x"
type textarea "which line"
type textarea "x"
type textarea "which line"
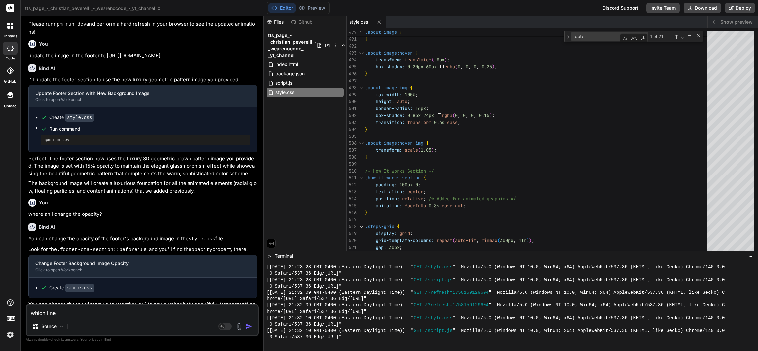
type textarea "x"
type textarea "which line in"
type textarea "x"
type textarea "which line in"
type textarea "x"
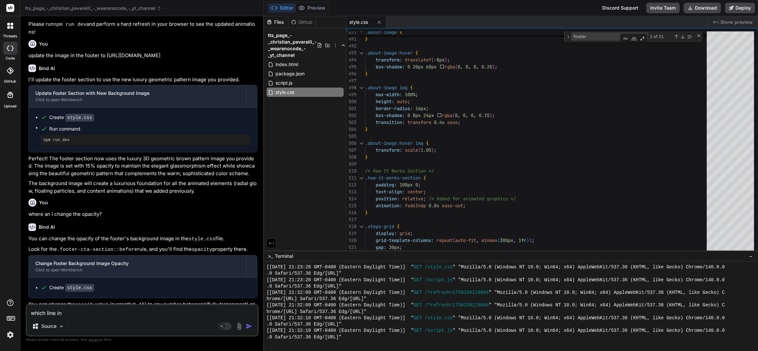
type textarea "which line in t"
type textarea "x"
type textarea "which line in th"
type textarea "x"
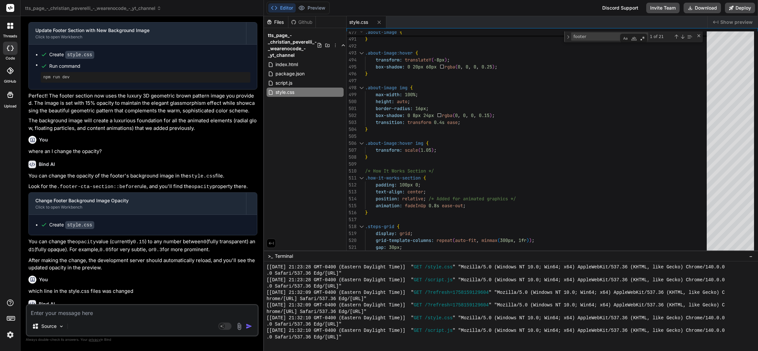
scroll to position [1379, 0]
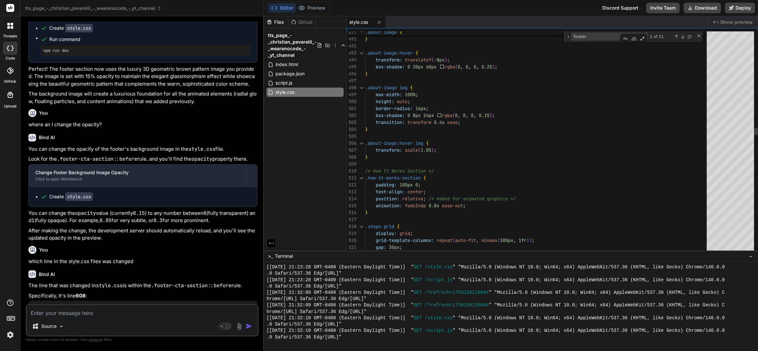
click at [577, 36] on textarea "footer" at bounding box center [598, 37] width 55 height 8
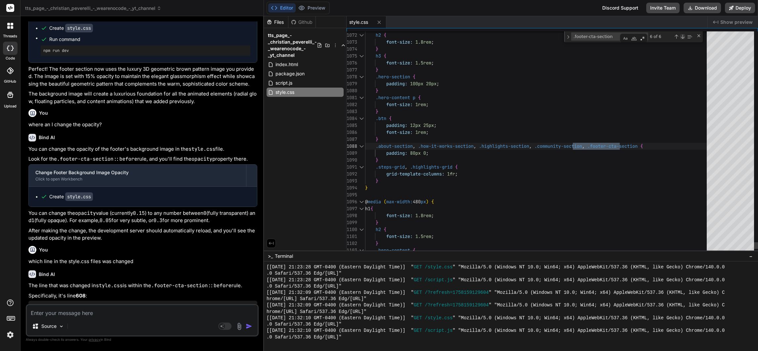
click at [681, 34] on div "Next Match (Enter)" at bounding box center [682, 36] width 5 height 5
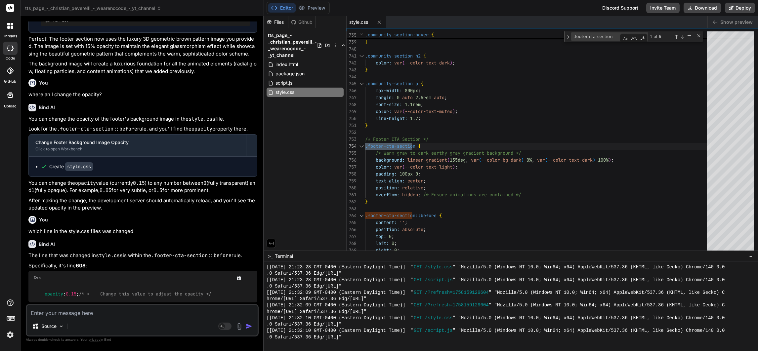
scroll to position [1411, 0]
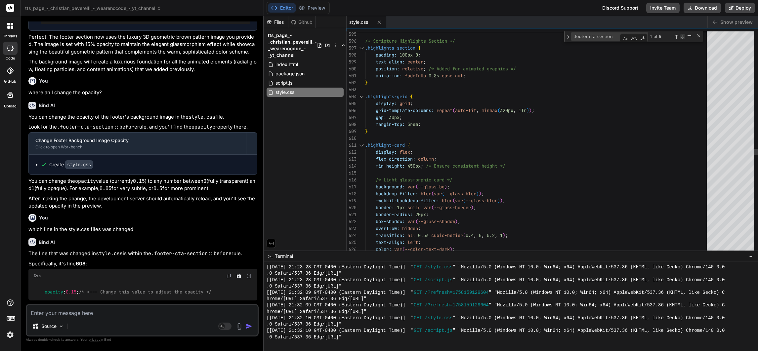
click at [681, 34] on div "Next Match (Enter)" at bounding box center [682, 36] width 5 height 5
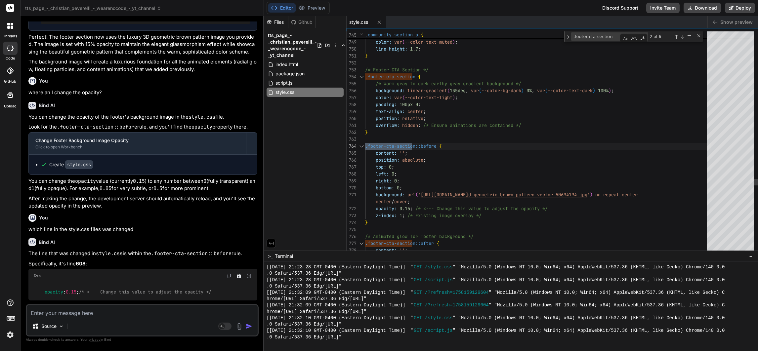
scroll to position [0, 0]
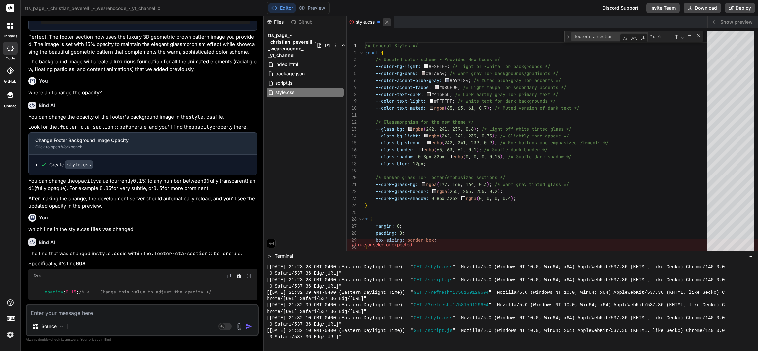
click at [389, 20] on icon at bounding box center [387, 23] width 6 height 6
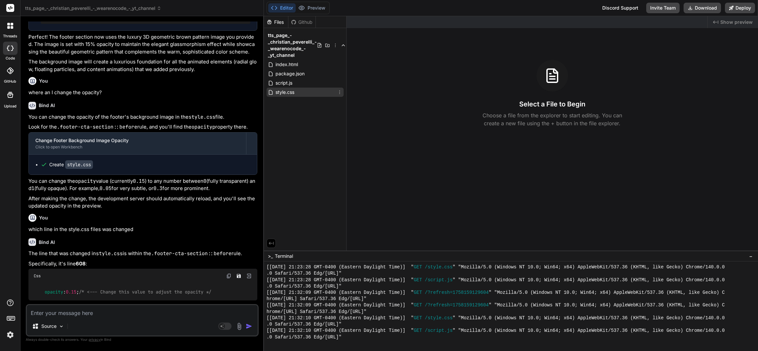
click at [284, 94] on span "style.css" at bounding box center [285, 92] width 20 height 8
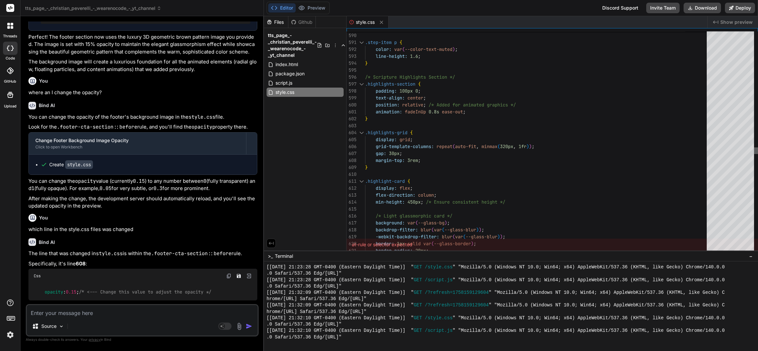
click at [754, 150] on div at bounding box center [756, 142] width 4 height 222
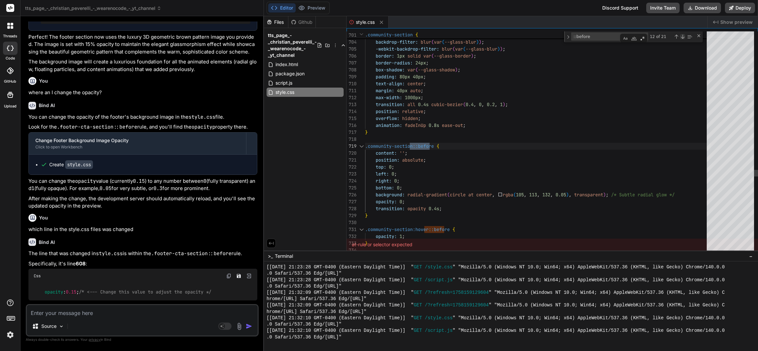
click at [681, 35] on div "Next Match (Enter)" at bounding box center [682, 36] width 5 height 5
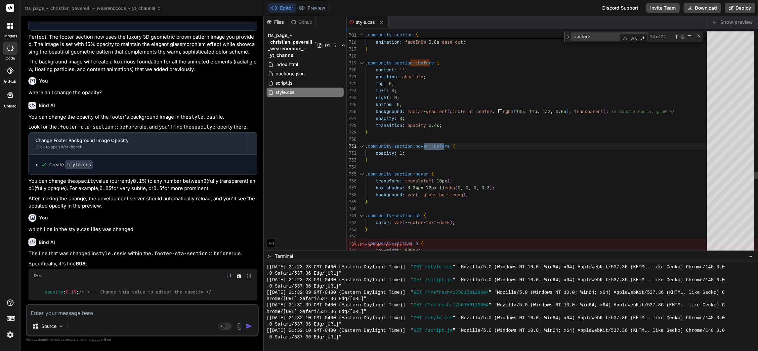
click at [681, 35] on div "Next Match (Enter)" at bounding box center [682, 36] width 5 height 5
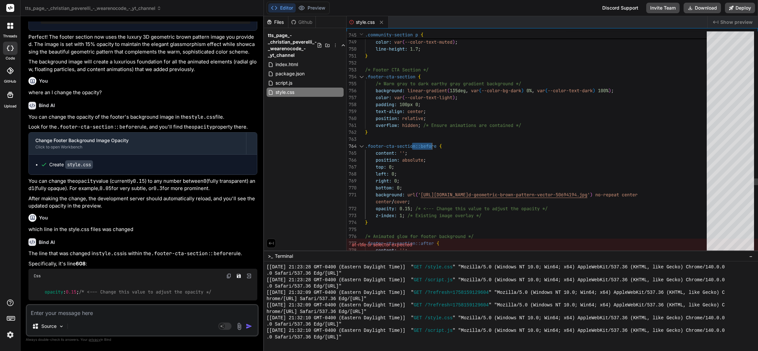
scroll to position [41, 0]
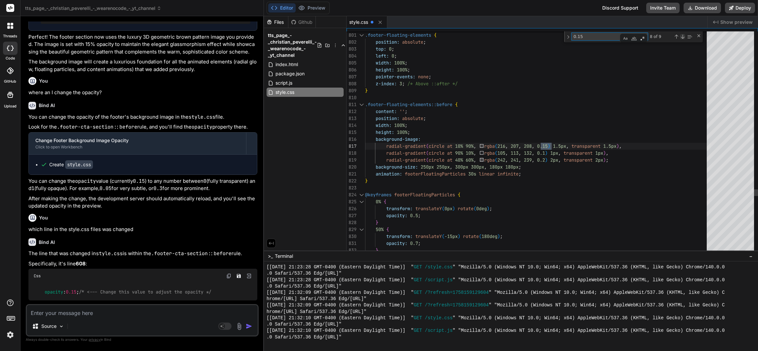
click at [681, 35] on div "Next Match (Enter)" at bounding box center [682, 36] width 5 height 5
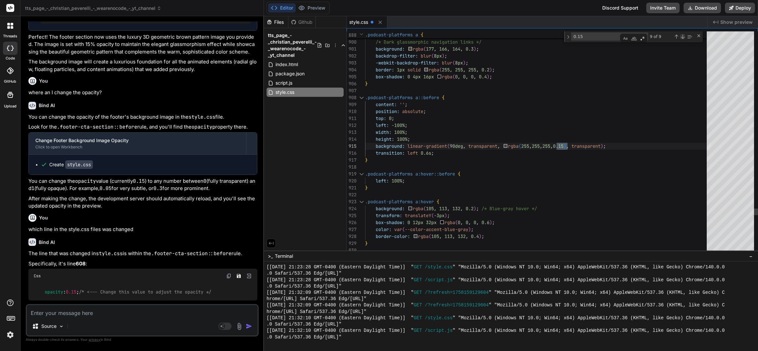
click at [681, 35] on div "Next Match (Enter)" at bounding box center [682, 36] width 5 height 5
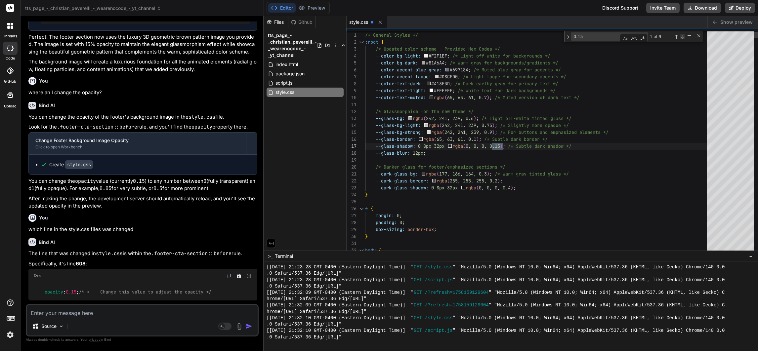
click at [681, 35] on div "Next Match (Enter)" at bounding box center [682, 36] width 5 height 5
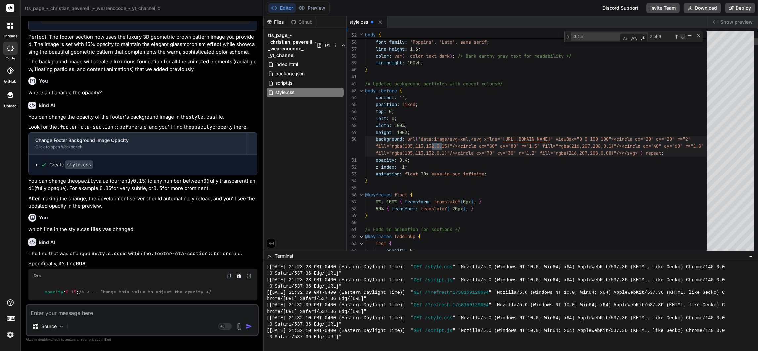
click at [681, 35] on div "Next Match (Enter)" at bounding box center [682, 36] width 5 height 5
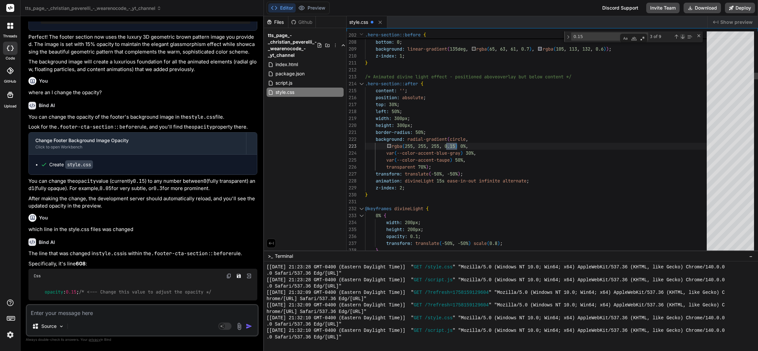
click at [681, 35] on div "Next Match (Enter)" at bounding box center [682, 36] width 5 height 5
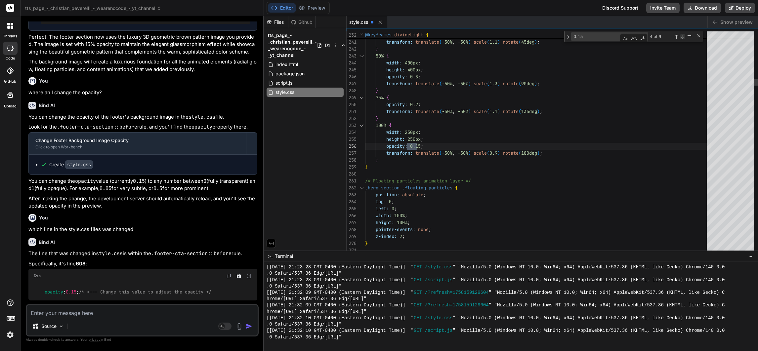
click at [681, 35] on div "Next Match (Enter)" at bounding box center [682, 36] width 5 height 5
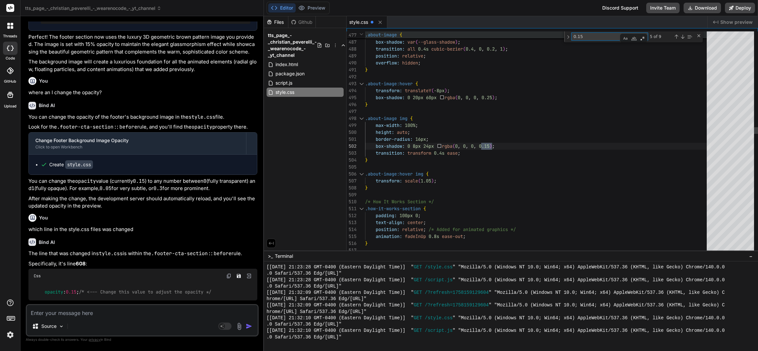
drag, startPoint x: 596, startPoint y: 36, endPoint x: 553, endPoint y: 28, distance: 44.0
click at [555, 31] on div "477 .about-image { 0.15 0.15 5 of 9" at bounding box center [551, 31] width 411 height 0
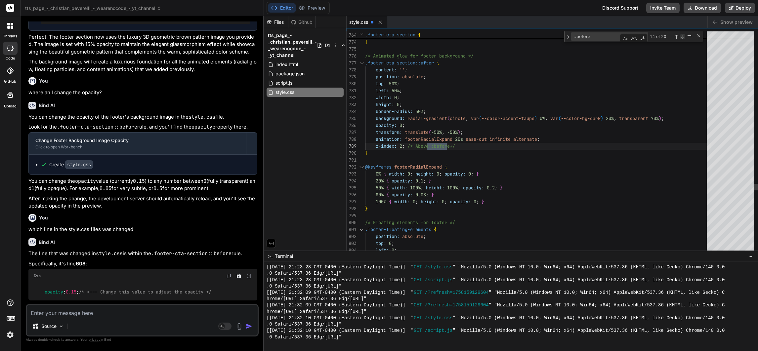
click at [683, 35] on div "Next Match (Enter)" at bounding box center [682, 36] width 5 height 5
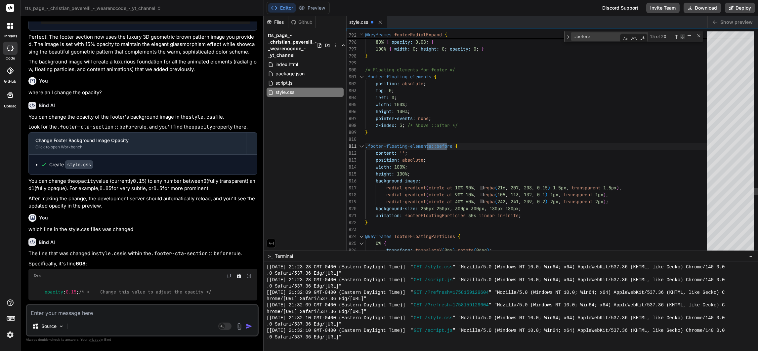
click at [681, 37] on div "Next Match (Enter)" at bounding box center [682, 36] width 5 height 5
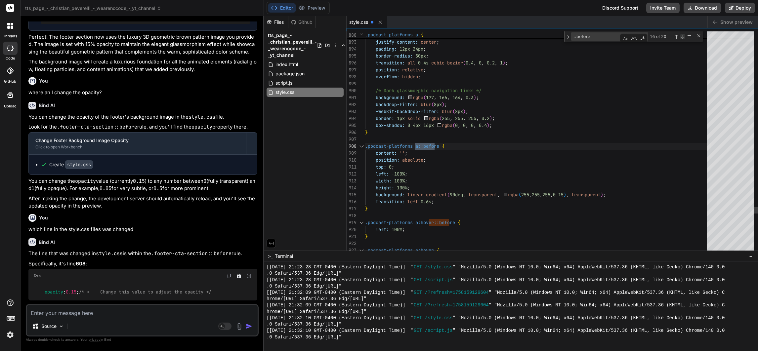
click at [681, 37] on div "Next Match (Enter)" at bounding box center [682, 36] width 5 height 5
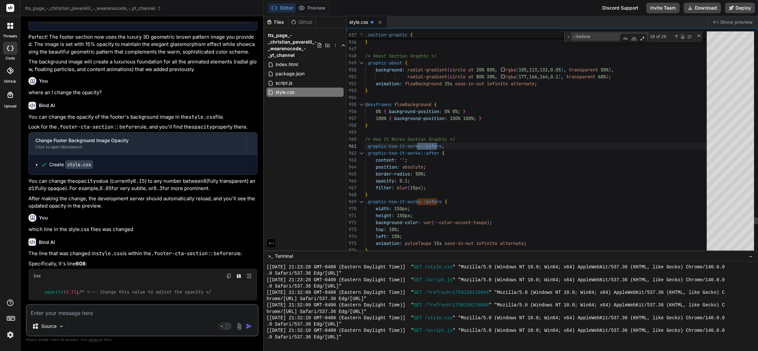
click at [680, 37] on div "Next Match (Enter)" at bounding box center [682, 36] width 5 height 5
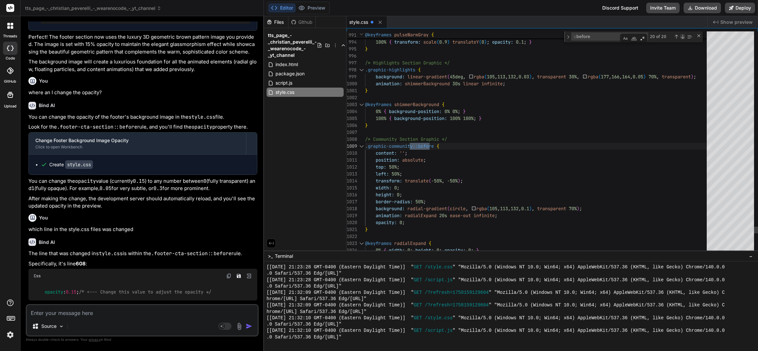
click at [680, 37] on div "Next Match (Enter)" at bounding box center [682, 36] width 5 height 5
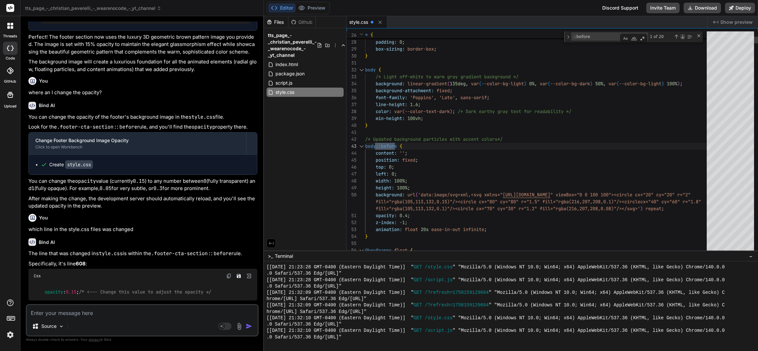
click at [680, 37] on div "Next Match (Enter)" at bounding box center [682, 36] width 5 height 5
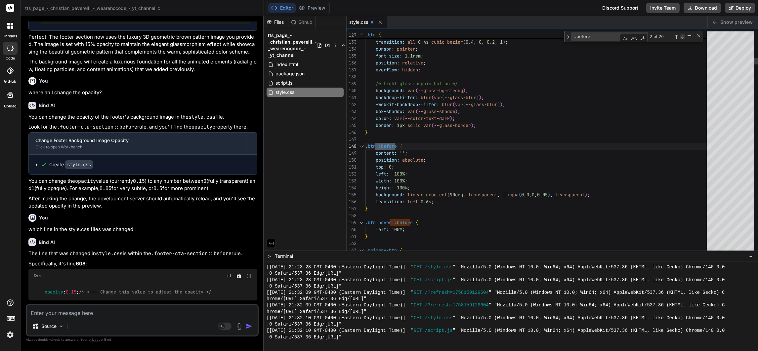
click at [680, 37] on div "Next Match (Enter)" at bounding box center [682, 36] width 5 height 5
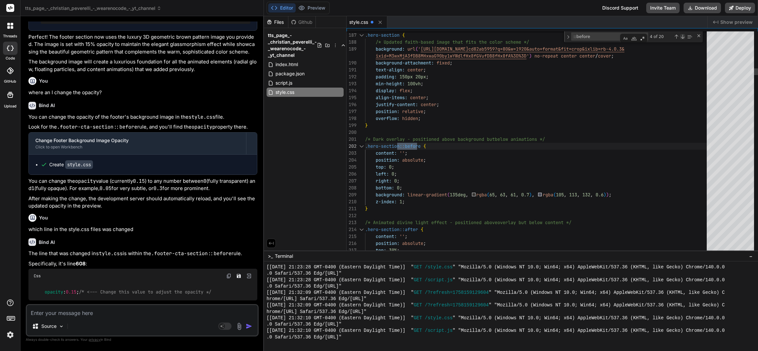
click at [680, 37] on div "Next Match (Enter)" at bounding box center [682, 36] width 5 height 5
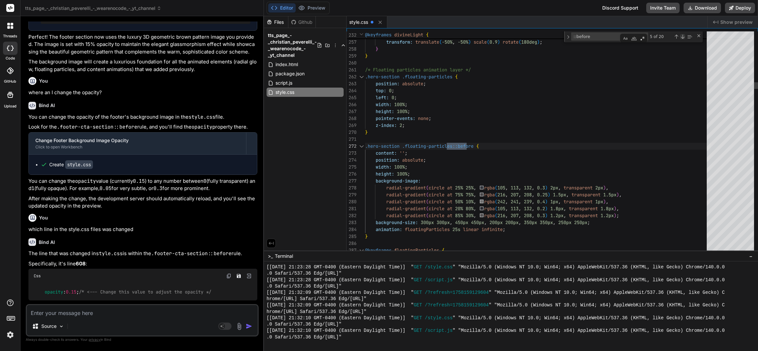
click at [680, 37] on div "Next Match (Enter)" at bounding box center [682, 36] width 5 height 5
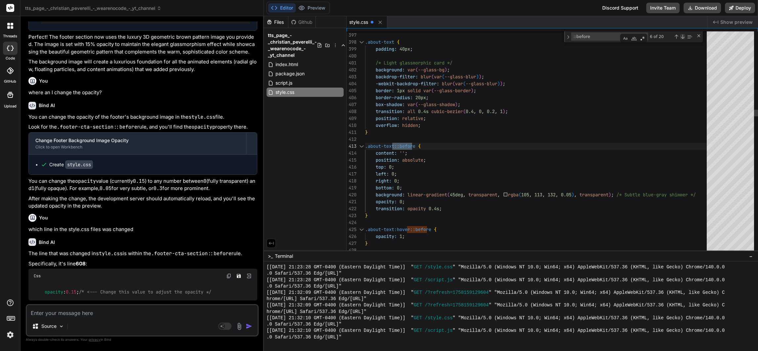
click at [680, 37] on div "Next Match (Enter)" at bounding box center [682, 36] width 5 height 5
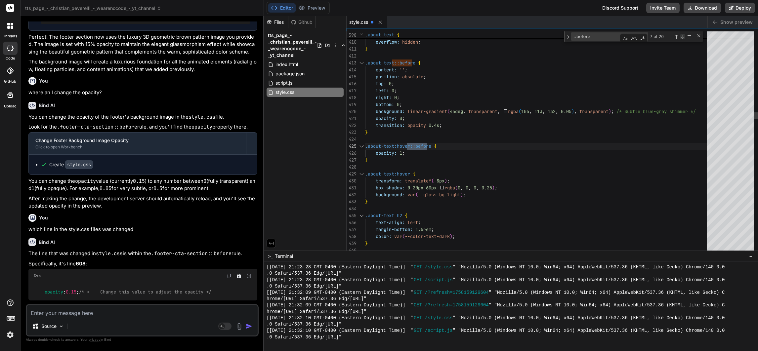
click at [680, 37] on div "Next Match (Enter)" at bounding box center [682, 36] width 5 height 5
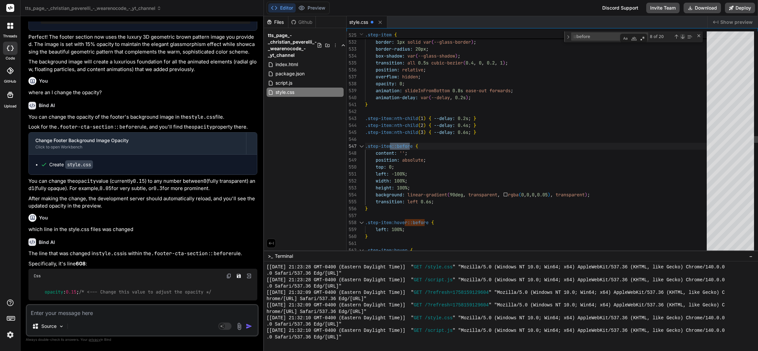
click at [680, 37] on div "Next Match (Enter)" at bounding box center [682, 36] width 5 height 5
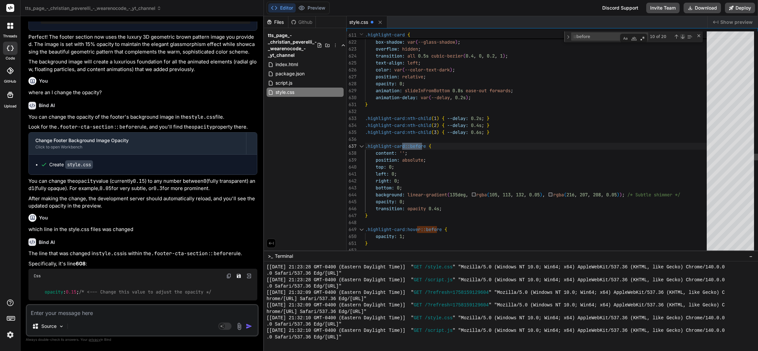
click at [680, 37] on div "Next Match (Enter)" at bounding box center [682, 36] width 5 height 5
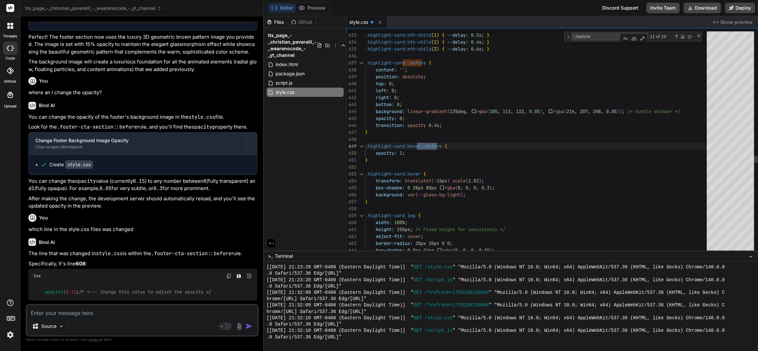
click at [680, 37] on div "Next Match (Enter)" at bounding box center [682, 36] width 5 height 5
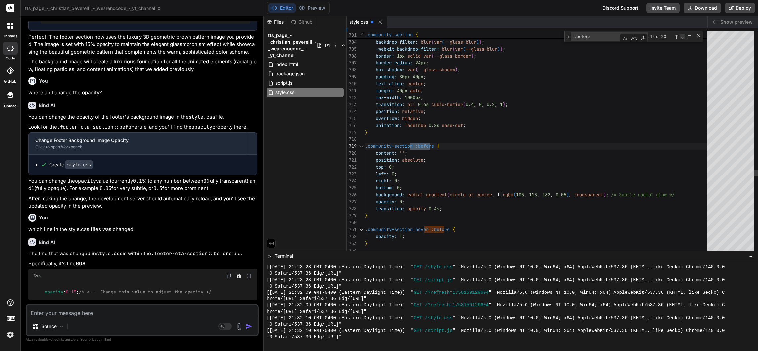
click at [680, 37] on div "Next Match (Enter)" at bounding box center [682, 36] width 5 height 5
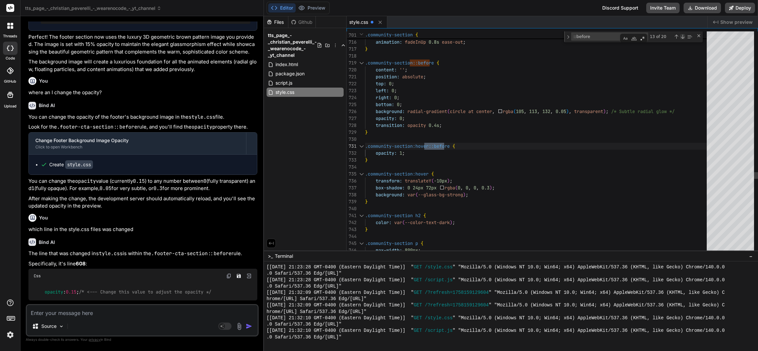
click at [680, 37] on div "Next Match (Enter)" at bounding box center [682, 36] width 5 height 5
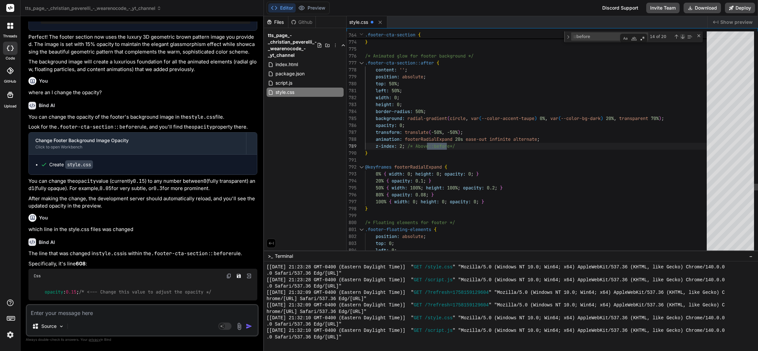
click at [680, 37] on div "Next Match (Enter)" at bounding box center [682, 36] width 5 height 5
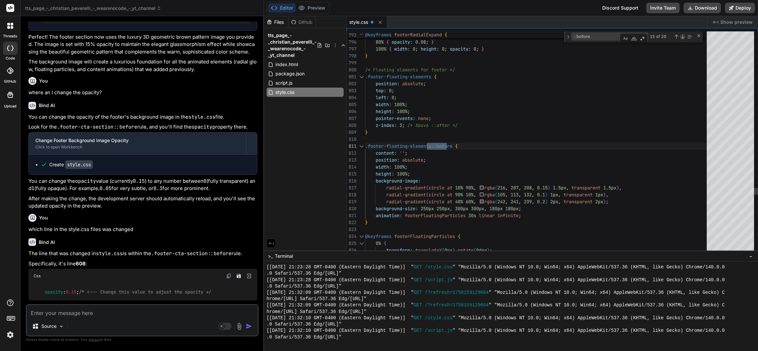
click at [680, 37] on div "Next Match (Enter)" at bounding box center [682, 36] width 5 height 5
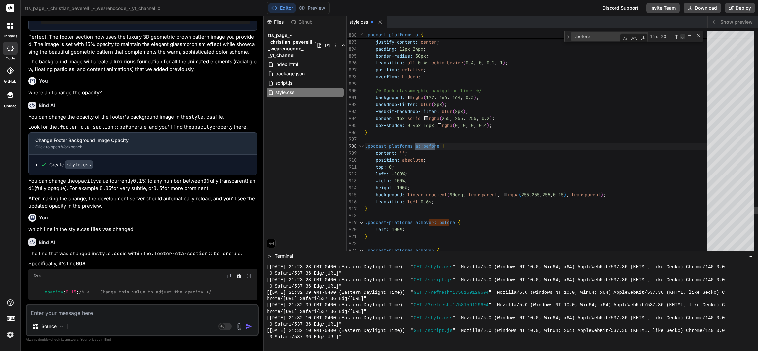
click at [680, 37] on div "Next Match (Enter)" at bounding box center [682, 36] width 5 height 5
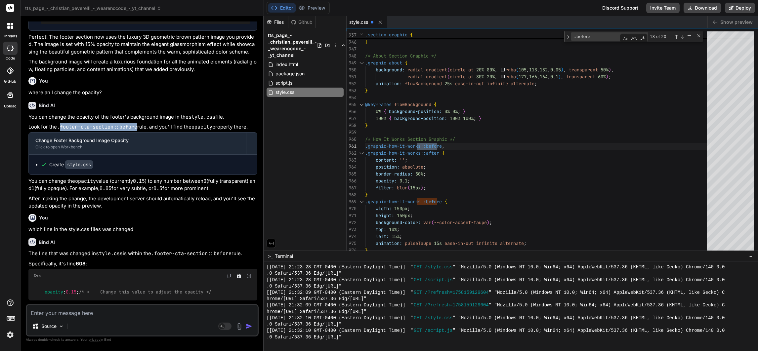
drag, startPoint x: 61, startPoint y: 116, endPoint x: 138, endPoint y: 118, distance: 77.4
click at [138, 123] on p "Look for the .footer-cta-section::before rule, and you'll find the opacity prop…" at bounding box center [142, 127] width 229 height 8
copy code "footer-cta-section::before"
drag, startPoint x: 601, startPoint y: 37, endPoint x: 570, endPoint y: 37, distance: 31.1
click at [570, 37] on div "::before ::before 18 of 20" at bounding box center [633, 36] width 139 height 11
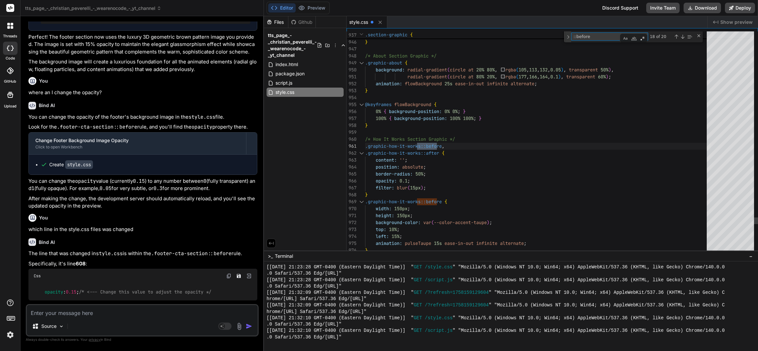
paste textarea "footer-cta-section"
drag, startPoint x: 591, startPoint y: 37, endPoint x: 562, endPoint y: 33, distance: 28.7
click at [562, 31] on div "937 .section-graphic { footer-cta-section::before footer-cta-section::before No…" at bounding box center [551, 31] width 411 height 0
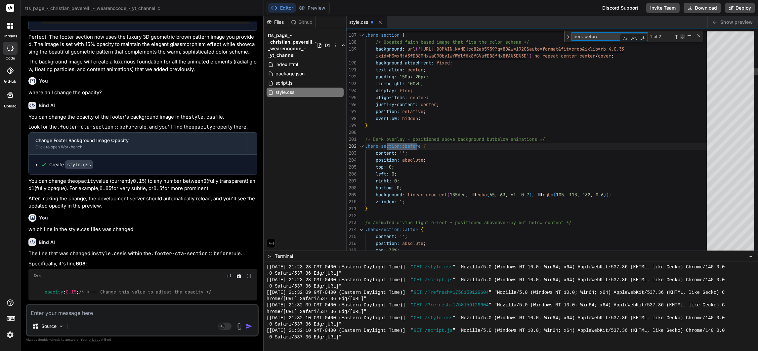
click at [683, 35] on div "Next Match (Enter)" at bounding box center [682, 36] width 5 height 5
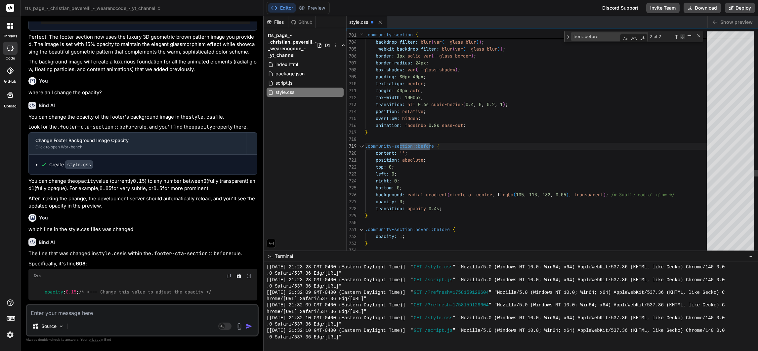
click at [683, 35] on div "Next Match (Enter)" at bounding box center [682, 36] width 5 height 5
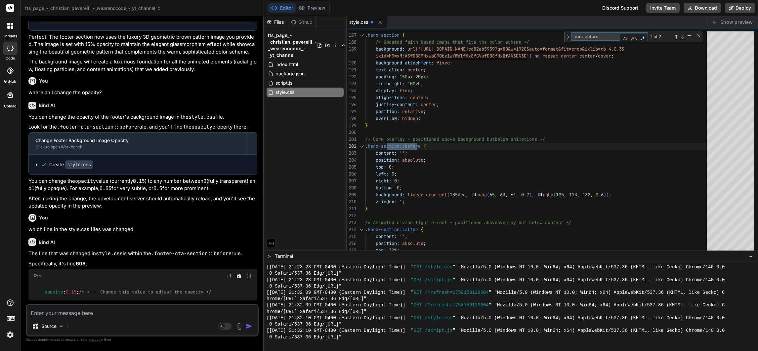
drag, startPoint x: 537, startPoint y: 26, endPoint x: 526, endPoint y: 20, distance: 11.9
click at [529, 24] on div "style.css Created with Pixso. Show preview 186 187 188 189 190 191 192 193 194 …" at bounding box center [551, 133] width 411 height 234
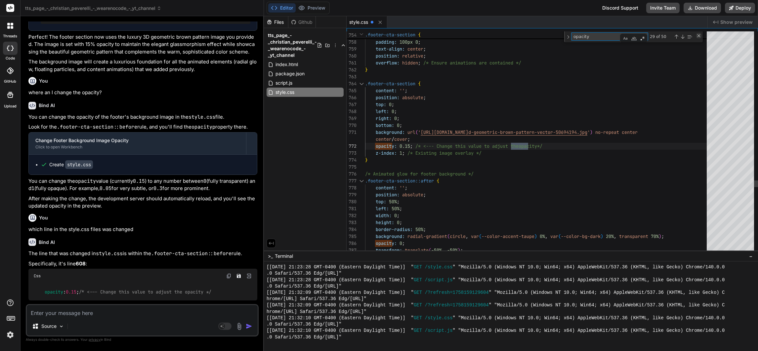
click at [699, 34] on div "Close (Escape)" at bounding box center [698, 35] width 5 height 5
click at [381, 21] on icon at bounding box center [380, 23] width 6 height 6
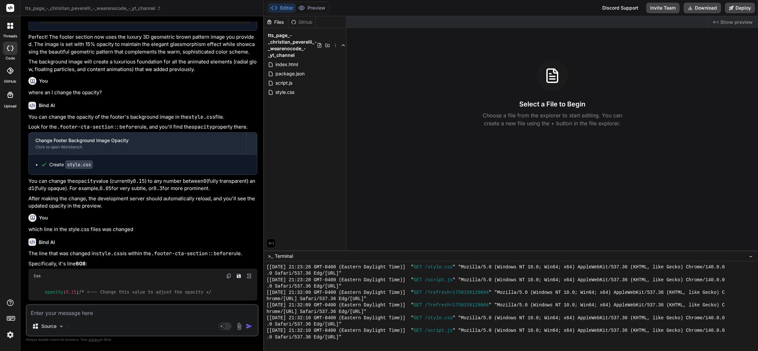
click at [507, 207] on div "Created with Pixso. Show preview Select a File to Begin Choose a file from the …" at bounding box center [551, 133] width 411 height 234
click at [395, 75] on div "Select a File to Begin Choose a file from the explorer to start editing. You ca…" at bounding box center [551, 93] width 411 height 67
click at [300, 88] on div "style.css" at bounding box center [304, 92] width 77 height 9
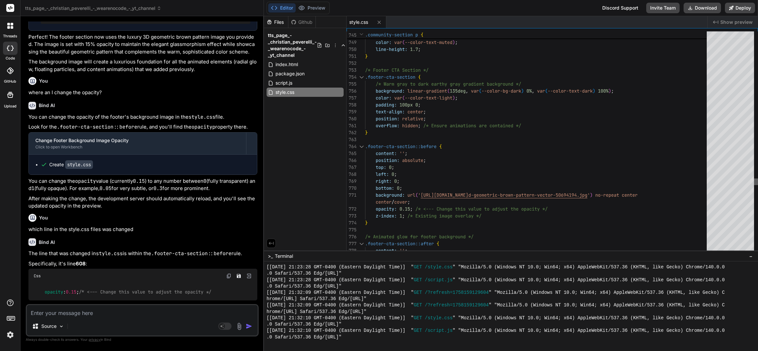
click at [754, 180] on div at bounding box center [756, 182] width 4 height 7
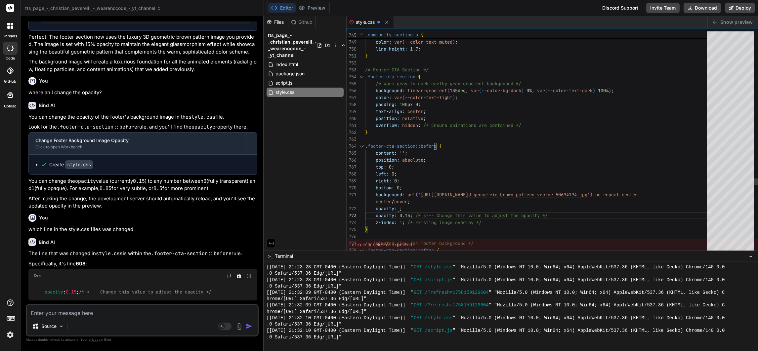
drag, startPoint x: 398, startPoint y: 209, endPoint x: 426, endPoint y: 233, distance: 36.1
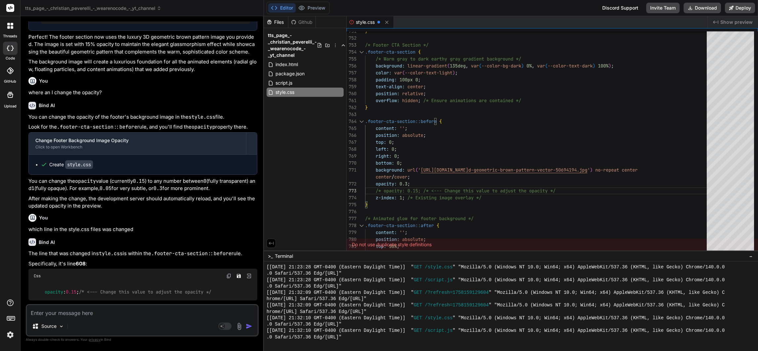
click at [352, 21] on icon at bounding box center [351, 22] width 5 height 5
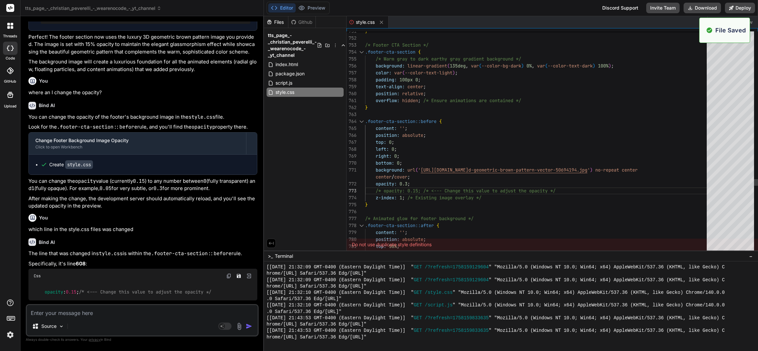
scroll to position [616, 0]
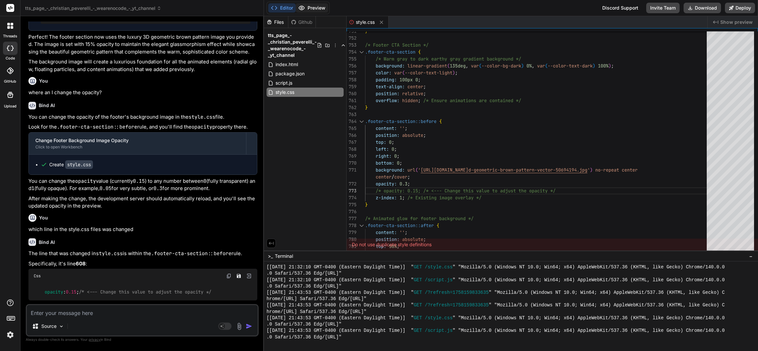
click at [314, 3] on button "Preview" at bounding box center [312, 7] width 32 height 9
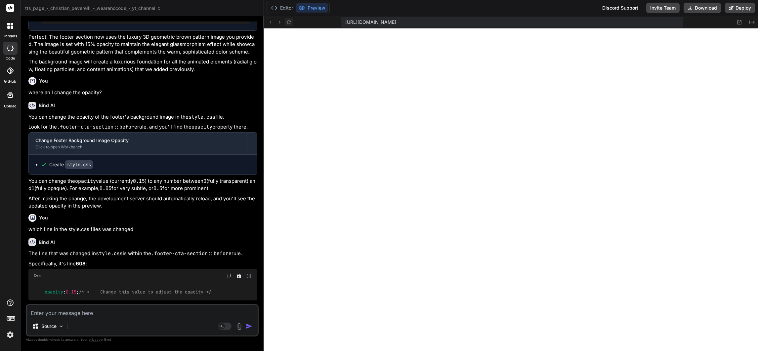
click at [289, 20] on icon at bounding box center [289, 23] width 6 height 6
click at [291, 5] on button "Editor" at bounding box center [281, 7] width 27 height 9
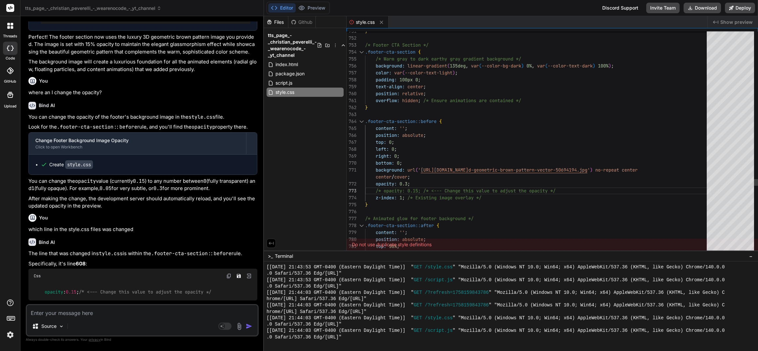
scroll to position [41, 0]
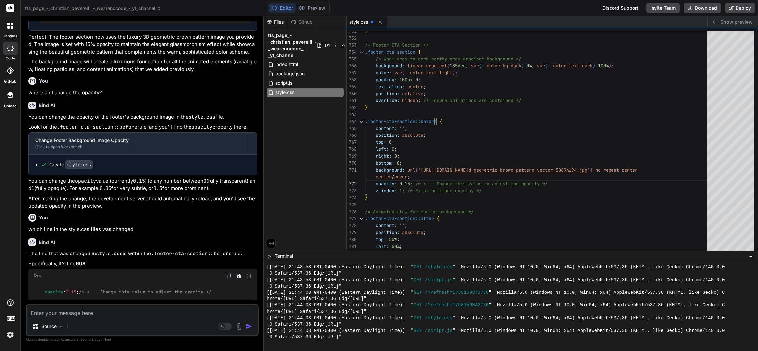
drag, startPoint x: 380, startPoint y: 21, endPoint x: 384, endPoint y: 22, distance: 4.1
click at [382, 22] on icon at bounding box center [380, 23] width 6 height 6
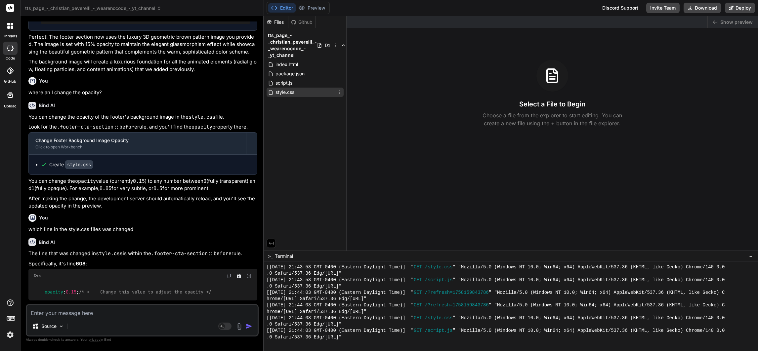
click at [282, 92] on span "style.css" at bounding box center [285, 92] width 20 height 8
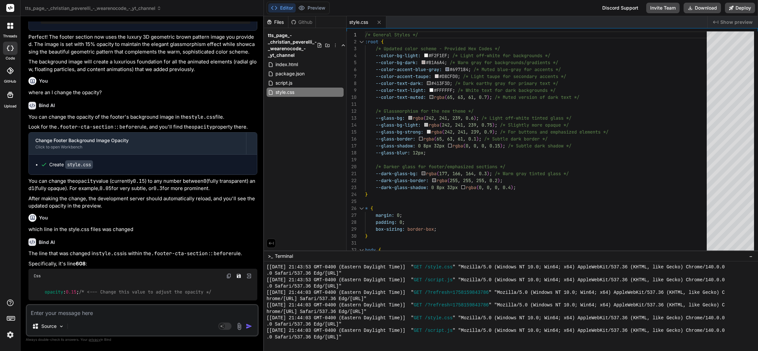
click at [102, 312] on textarea at bounding box center [142, 311] width 231 height 12
click at [102, 309] on textarea at bounding box center [142, 311] width 231 height 12
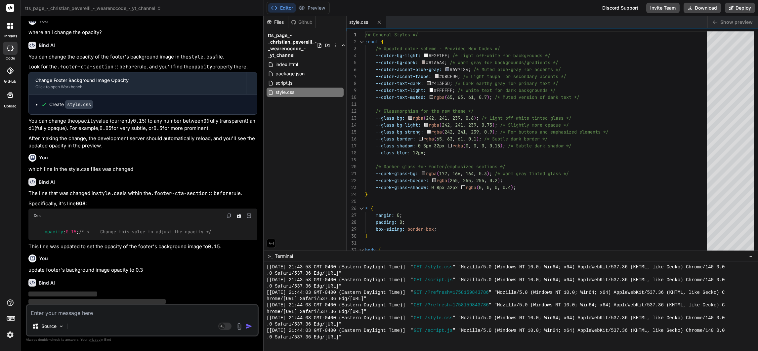
scroll to position [1480, 0]
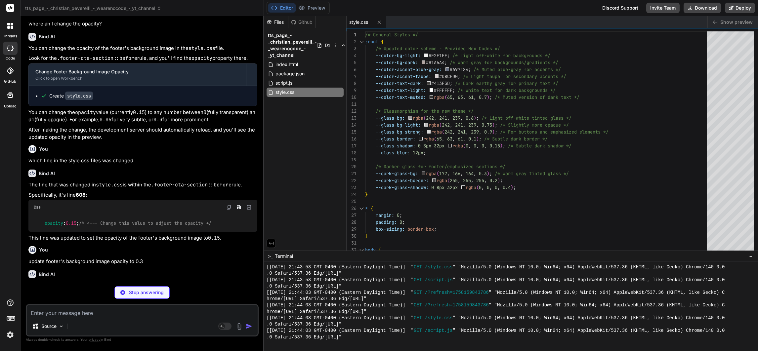
click at [8, 335] on img at bounding box center [10, 334] width 11 height 11
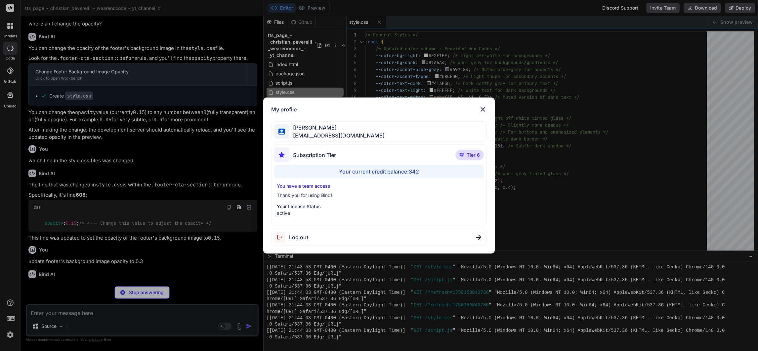
click at [10, 335] on div "My profile Charles Woodruff cwoodruff@gmail.com Subscription Tier Tier 6 Your c…" at bounding box center [379, 175] width 758 height 351
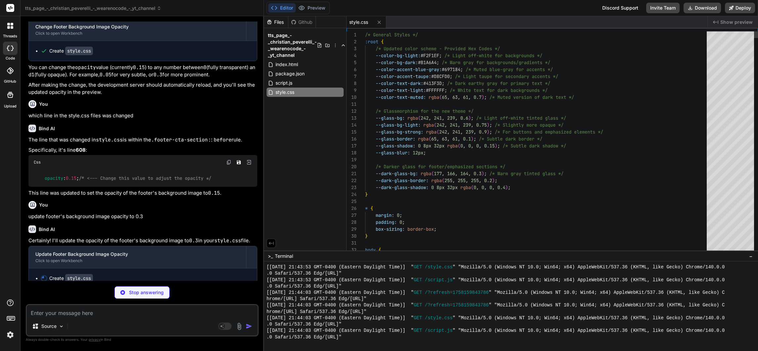
scroll to position [1520, 0]
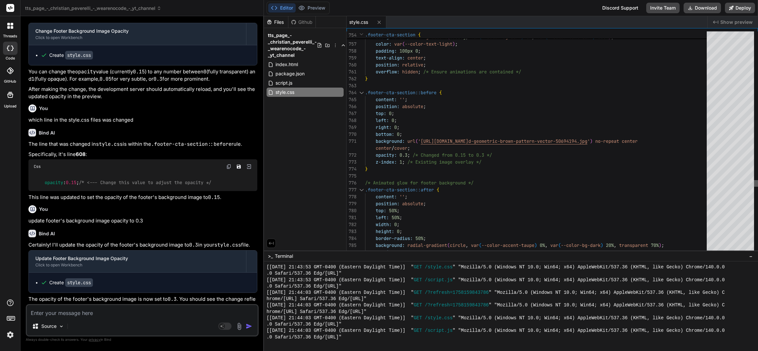
click at [754, 181] on div at bounding box center [756, 183] width 4 height 7
click at [311, 3] on div "Editor Preview" at bounding box center [297, 8] width 63 height 13
click at [316, 7] on button "Preview" at bounding box center [312, 7] width 32 height 9
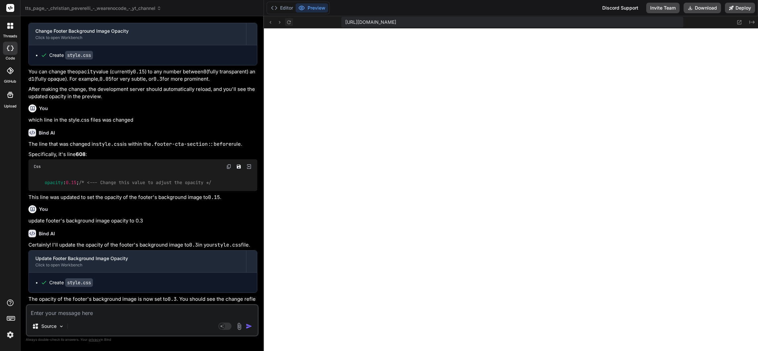
click at [287, 20] on icon at bounding box center [289, 23] width 6 height 6
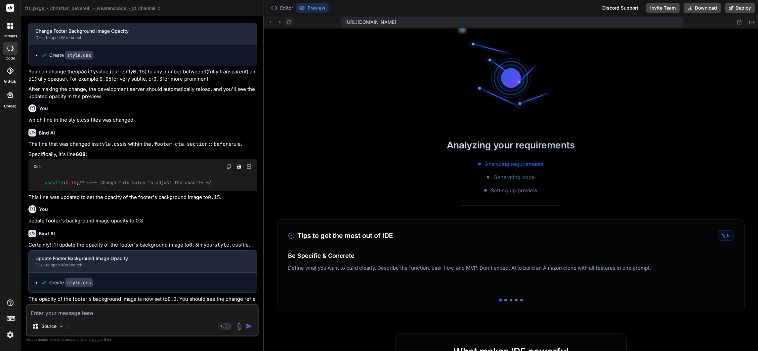
scroll to position [717, 0]
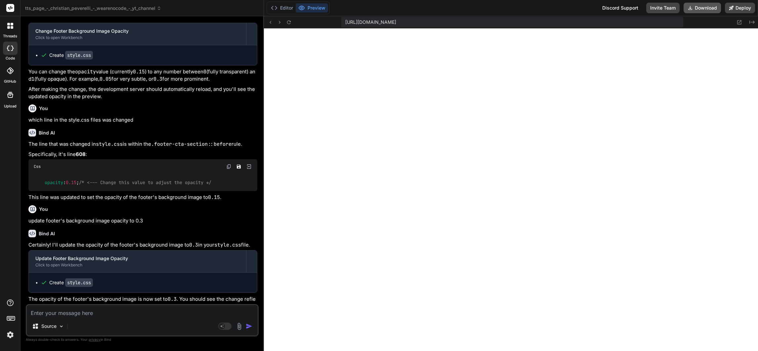
click at [699, 5] on button "Download" at bounding box center [701, 8] width 37 height 11
click at [94, 311] on textarea at bounding box center [142, 311] width 231 height 12
click at [100, 325] on div "Source" at bounding box center [142, 328] width 231 height 16
click at [239, 327] on img at bounding box center [239, 327] width 8 height 8
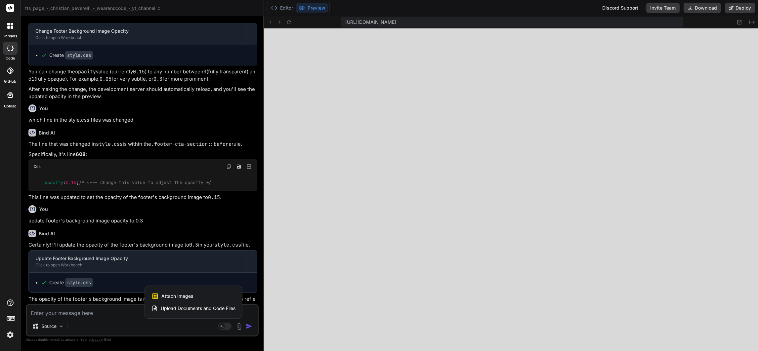
click at [201, 295] on div "Attach Images Image attachments are only supported in Claude and Gemini models." at bounding box center [193, 296] width 84 height 13
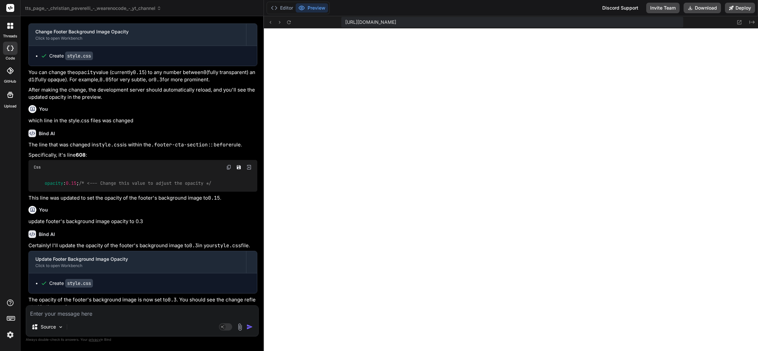
scroll to position [1525, 0]
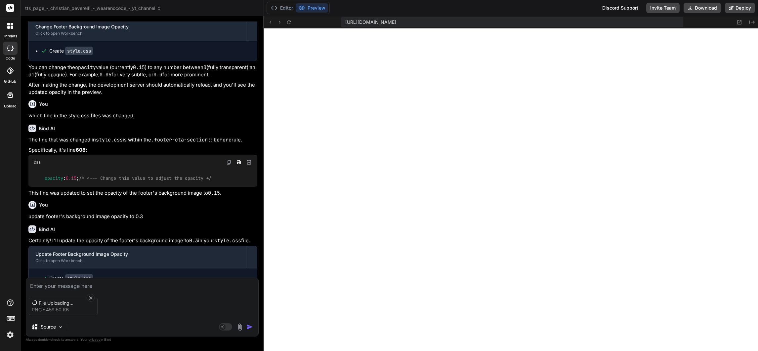
click at [101, 282] on textarea at bounding box center [142, 284] width 232 height 12
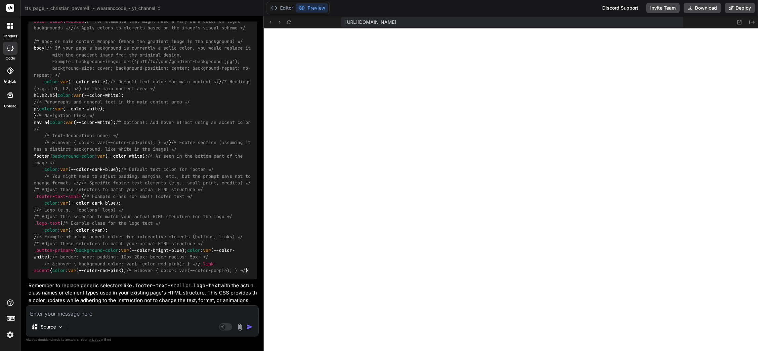
scroll to position [2412, 0]
click at [287, 20] on icon at bounding box center [289, 23] width 6 height 6
